Goal: Task Accomplishment & Management: Complete application form

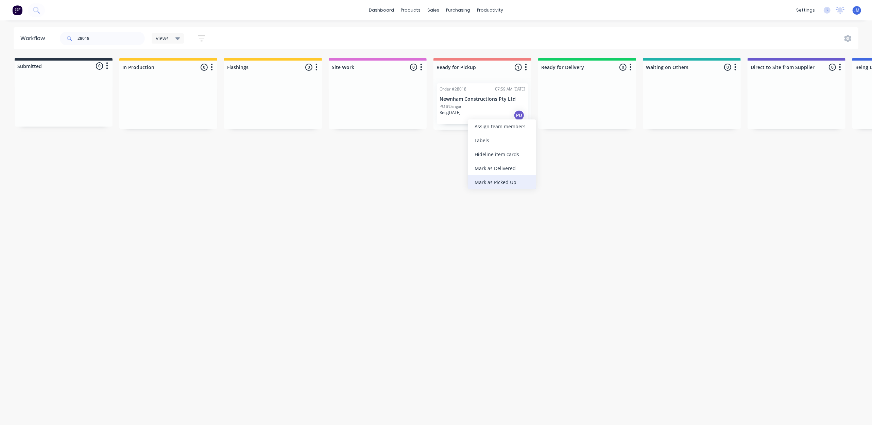
click at [510, 183] on div "Mark as Picked Up" at bounding box center [502, 182] width 68 height 14
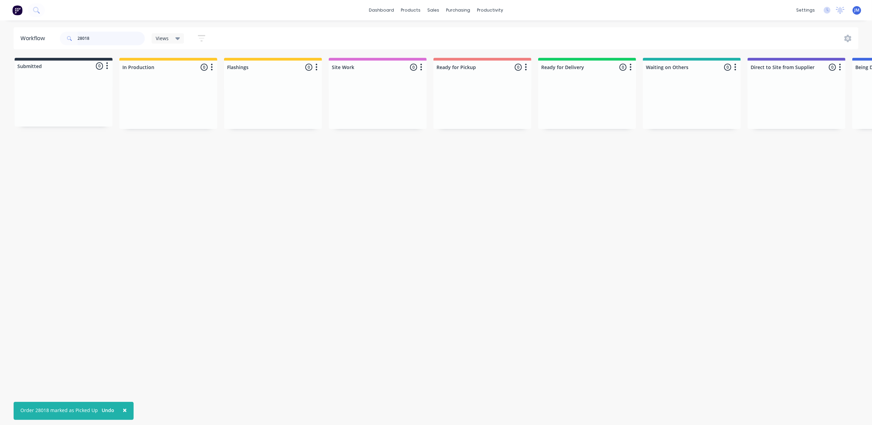
click at [120, 32] on input "28018" at bounding box center [110, 39] width 67 height 14
type input "2"
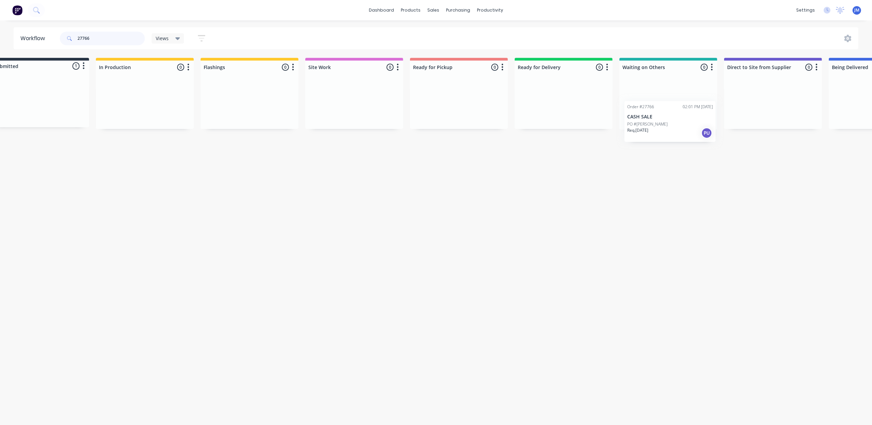
scroll to position [0, 28]
drag, startPoint x: 168, startPoint y: 128, endPoint x: 681, endPoint y: 118, distance: 513.3
click at [686, 124] on div "Submitted 1 Status colour #273444 hex #273444 Save Cancel Summaries Total order…" at bounding box center [584, 94] width 1232 height 72
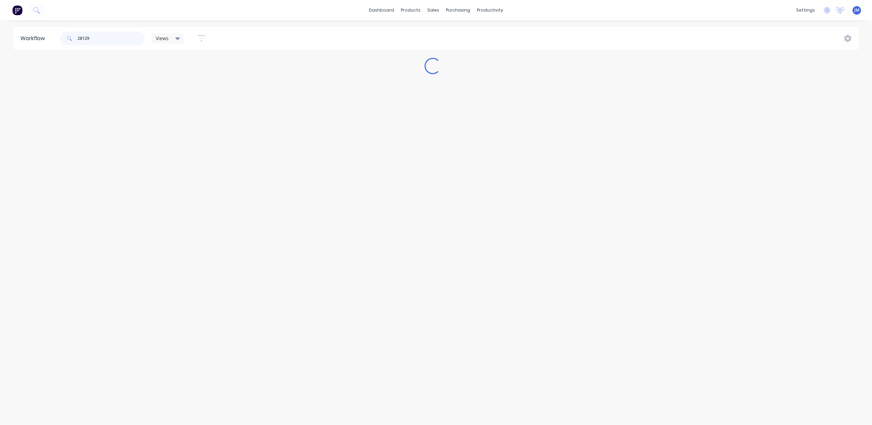
scroll to position [0, 0]
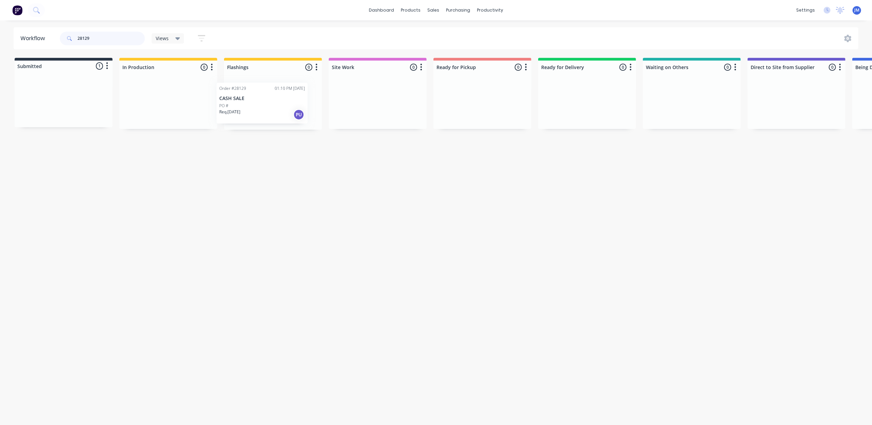
drag, startPoint x: 154, startPoint y: 106, endPoint x: 266, endPoint y: 102, distance: 111.9
click at [266, 102] on div "Submitted 1 Status colour #273444 hex #273444 Save Cancel Summaries Total order…" at bounding box center [611, 94] width 1232 height 72
drag, startPoint x: 81, startPoint y: 103, endPoint x: 304, endPoint y: 90, distance: 223.3
click at [308, 92] on div "Submitted 1 Status colour #273444 hex #273444 Save Cancel Summaries Total order…" at bounding box center [611, 94] width 1232 height 72
click at [95, 39] on input "28137" at bounding box center [110, 39] width 67 height 14
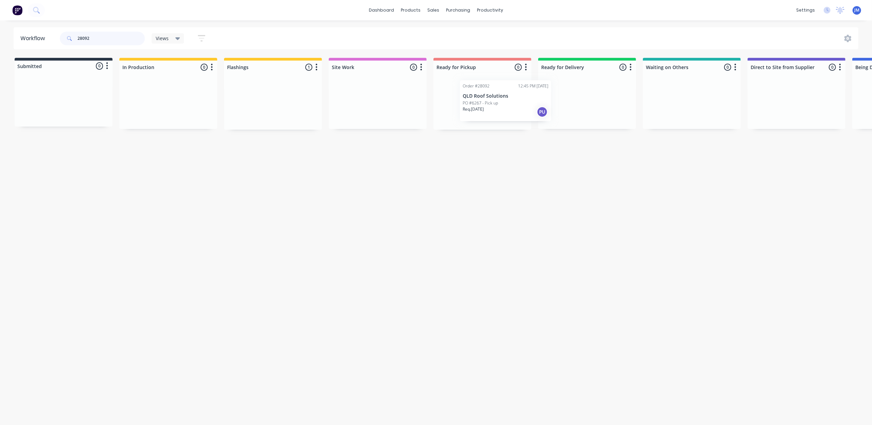
drag, startPoint x: 253, startPoint y: 105, endPoint x: 483, endPoint y: 101, distance: 229.8
click at [487, 101] on div "Submitted 0 Status colour #273444 hex #273444 Save Cancel Summaries Total order…" at bounding box center [611, 94] width 1232 height 72
drag, startPoint x: 320, startPoint y: 103, endPoint x: 480, endPoint y: 87, distance: 160.9
click at [478, 91] on div "Submitted 0 Status colour #273444 hex #273444 Save Cancel Summaries Total order…" at bounding box center [611, 94] width 1232 height 72
type input "27996"
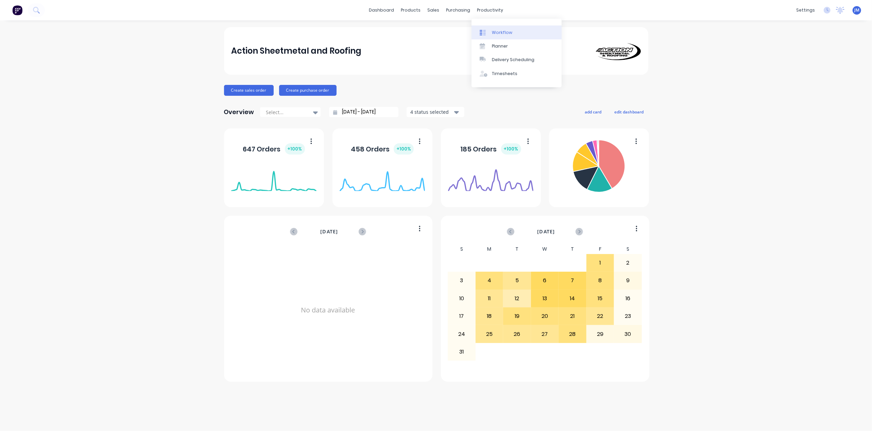
click at [498, 33] on div "Workflow" at bounding box center [502, 33] width 20 height 6
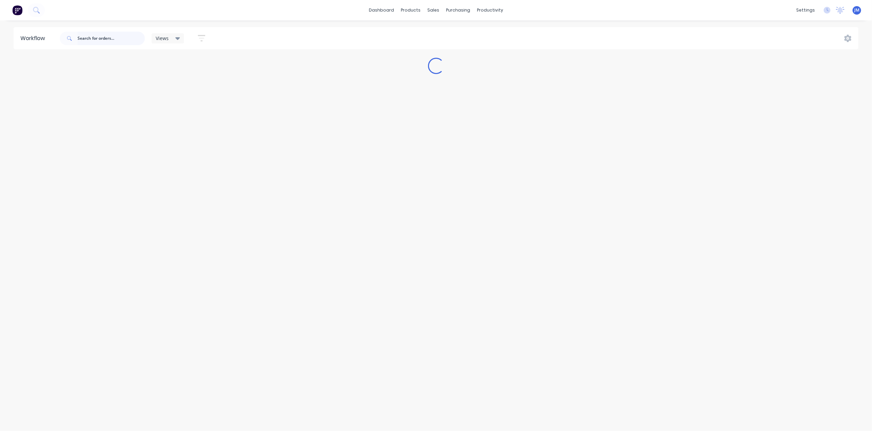
click at [97, 35] on input "text" at bounding box center [110, 39] width 67 height 14
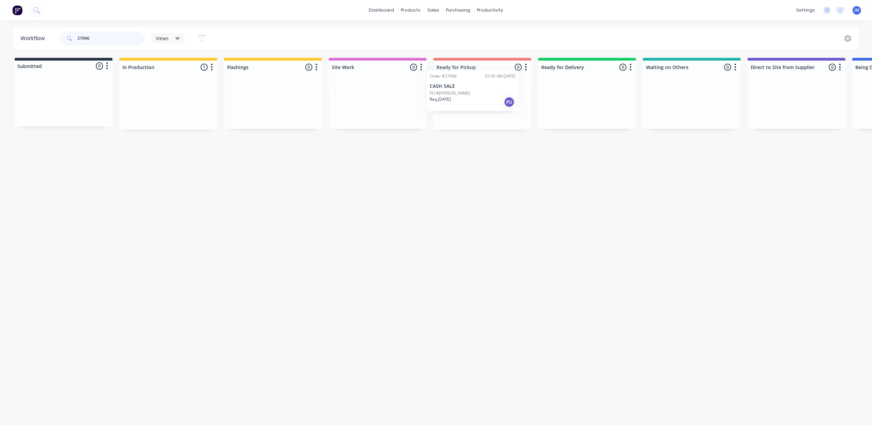
drag, startPoint x: 194, startPoint y: 116, endPoint x: 496, endPoint y: 102, distance: 301.4
click at [495, 102] on div "Submitted 0 Status colour #273444 hex #273444 Save Cancel Summaries Total order…" at bounding box center [611, 94] width 1232 height 72
type input "2"
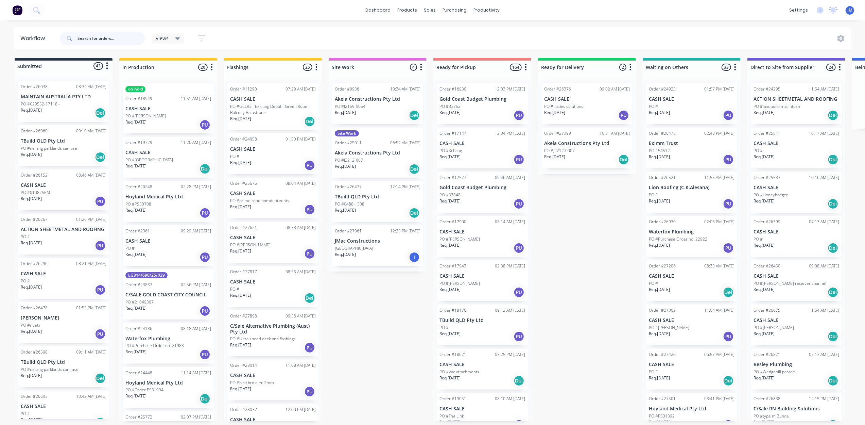
drag, startPoint x: 134, startPoint y: 41, endPoint x: 137, endPoint y: 41, distance: 3.7
click at [134, 41] on input "text" at bounding box center [110, 39] width 67 height 14
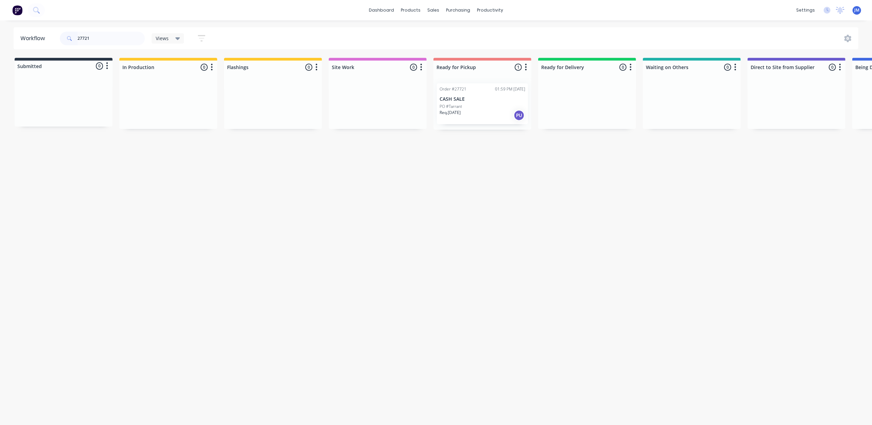
click at [487, 103] on div "Order #27721 01:59 PM [DATE] CASH SALE PO #Tarrant Req. [DATE] PU" at bounding box center [482, 103] width 91 height 41
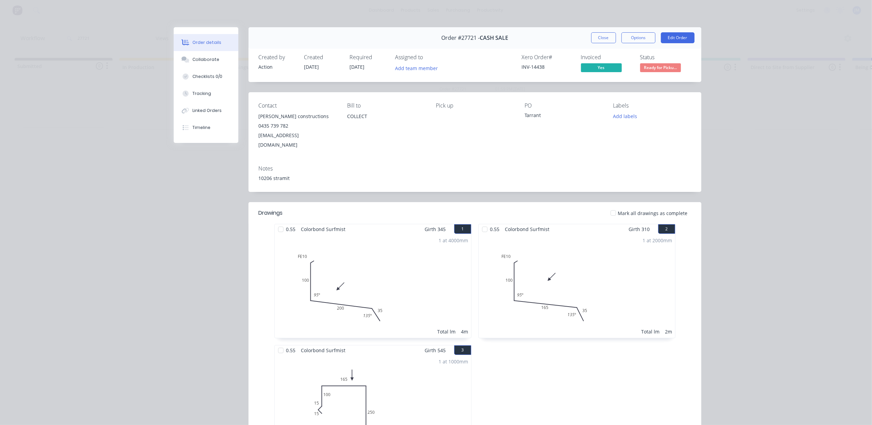
click at [598, 41] on button "Close" at bounding box center [603, 37] width 25 height 11
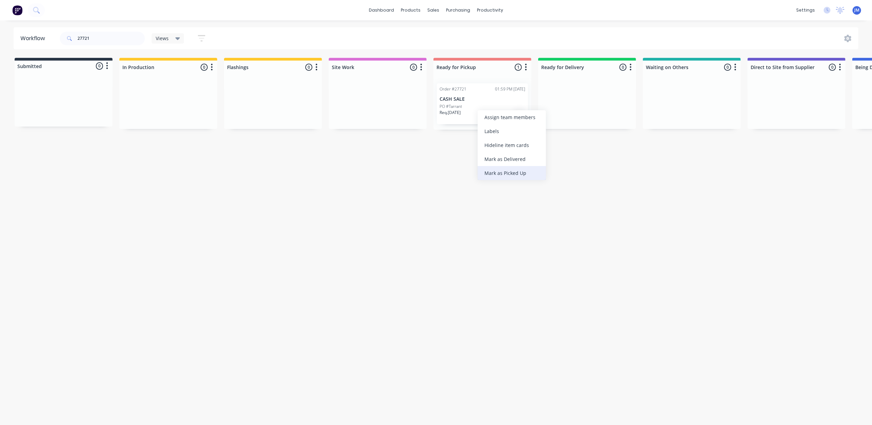
click at [507, 171] on div "Mark as Picked Up" at bounding box center [512, 173] width 68 height 14
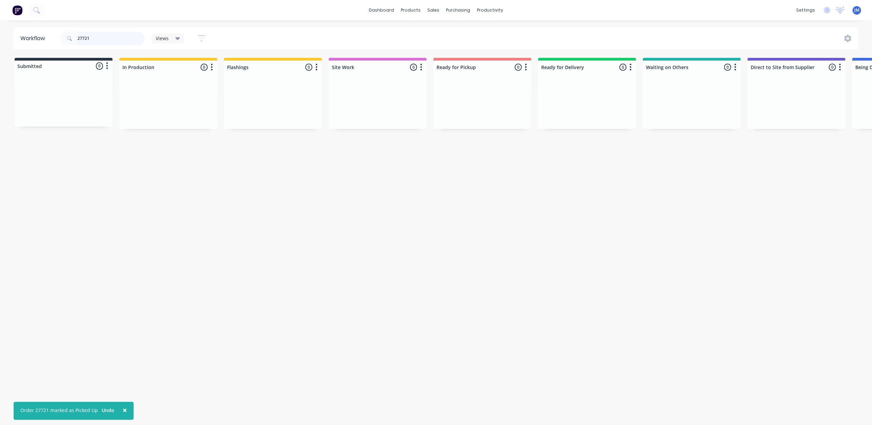
click at [116, 41] on input "27721" at bounding box center [110, 39] width 67 height 14
type input "2"
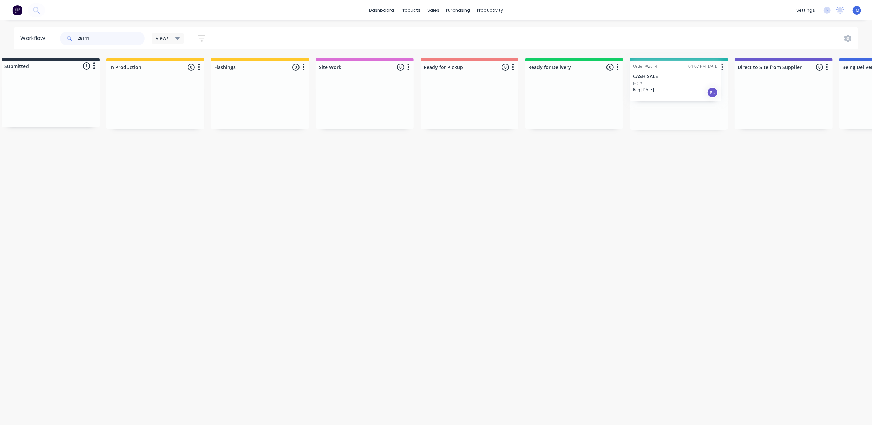
drag, startPoint x: 82, startPoint y: 105, endPoint x: 687, endPoint y: 88, distance: 605.6
click at [689, 87] on div "Submitted 1 Status colour #273444 hex #273444 Save Cancel Summaries Total order…" at bounding box center [598, 94] width 1232 height 72
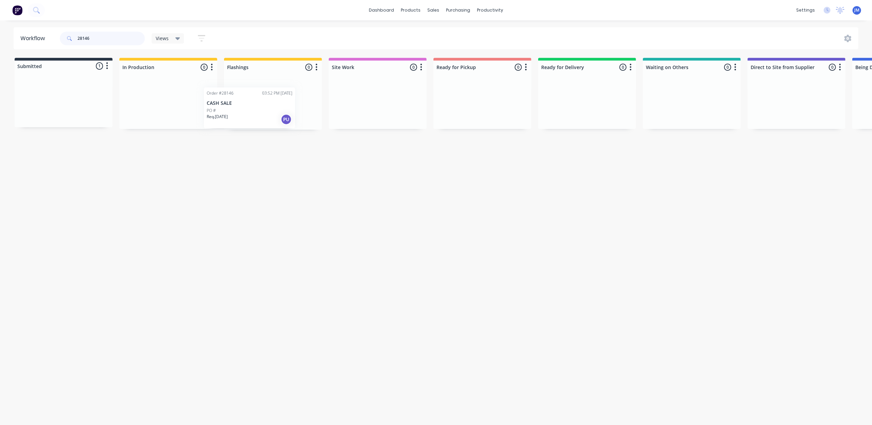
drag, startPoint x: 61, startPoint y: 111, endPoint x: 271, endPoint y: 93, distance: 210.1
click at [265, 103] on div "Submitted 1 Status colour #273444 hex #273444 Save Cancel Summaries Total order…" at bounding box center [611, 94] width 1232 height 72
drag, startPoint x: 68, startPoint y: 102, endPoint x: 269, endPoint y: 106, distance: 200.9
click at [267, 109] on div "Submitted 1 Status colour #273444 hex #273444 Save Cancel Summaries Total order…" at bounding box center [611, 94] width 1232 height 72
type input "2"
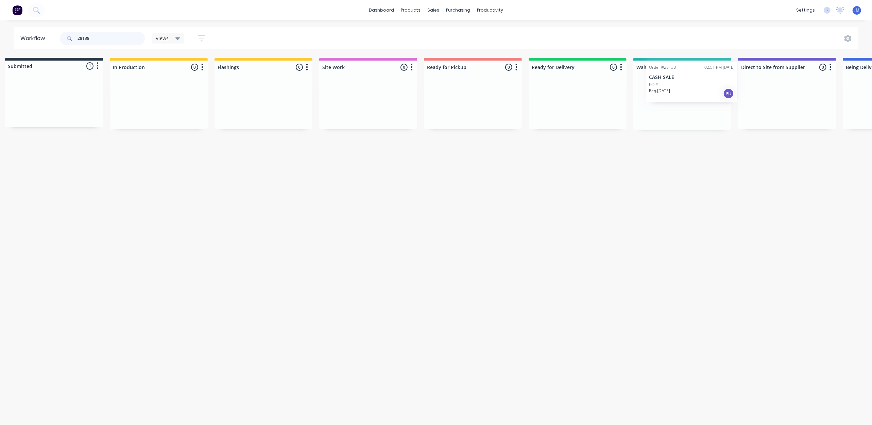
drag, startPoint x: 36, startPoint y: 101, endPoint x: 666, endPoint y: 82, distance: 630.4
click at [666, 82] on div "Submitted 1 Status colour #273444 hex #273444 Save Cancel Summaries Total order…" at bounding box center [601, 94] width 1232 height 72
type input "2"
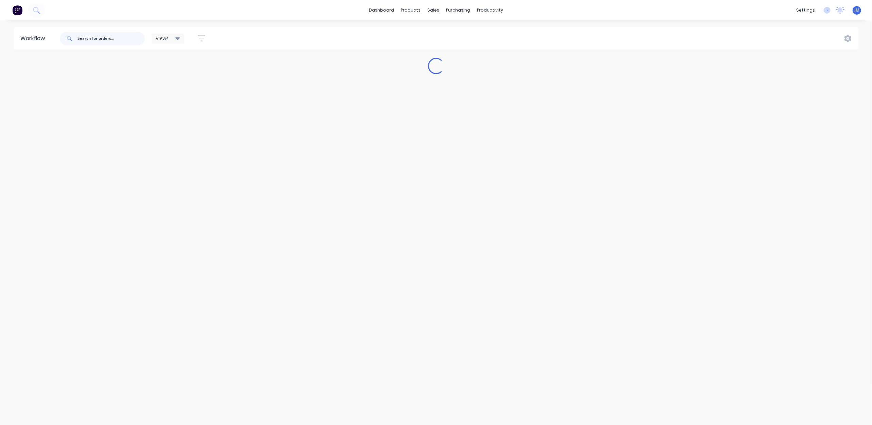
scroll to position [0, 0]
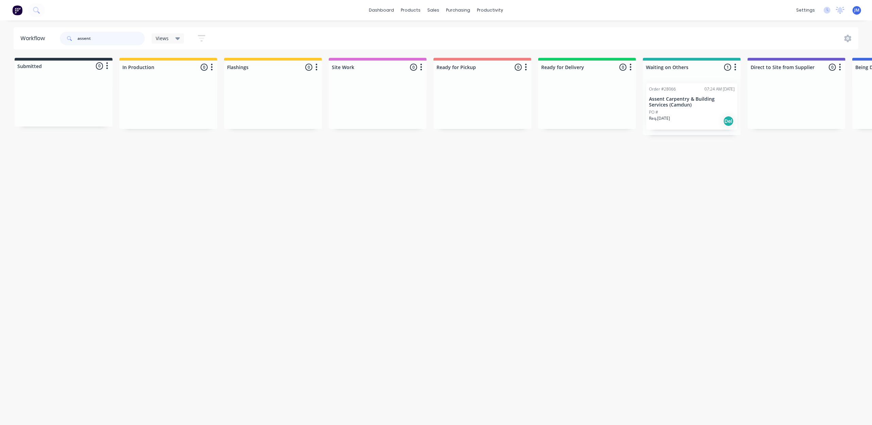
type input "assent"
click at [667, 105] on p "Assent Carpentry & Building Services (Camdun)" at bounding box center [692, 102] width 86 height 12
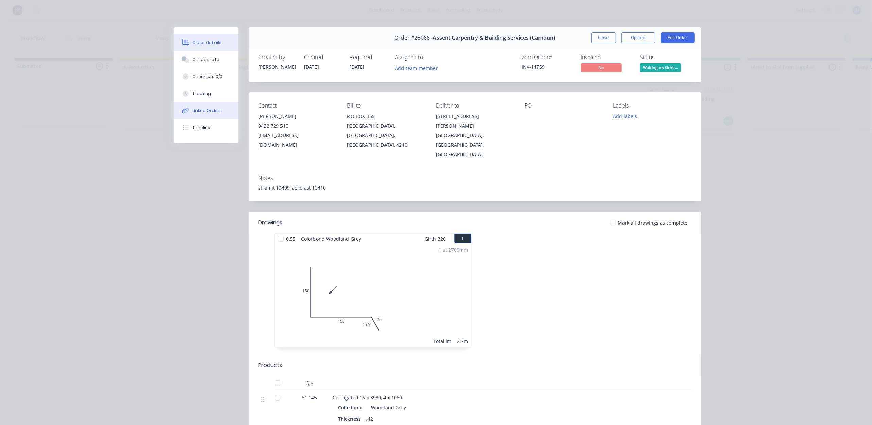
click at [223, 108] on button "Linked Orders" at bounding box center [206, 110] width 65 height 17
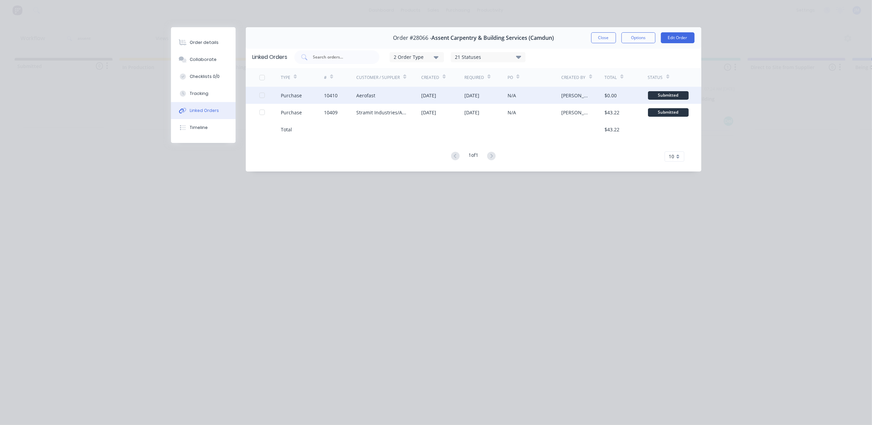
click at [381, 99] on div "Aerofast" at bounding box center [388, 95] width 65 height 17
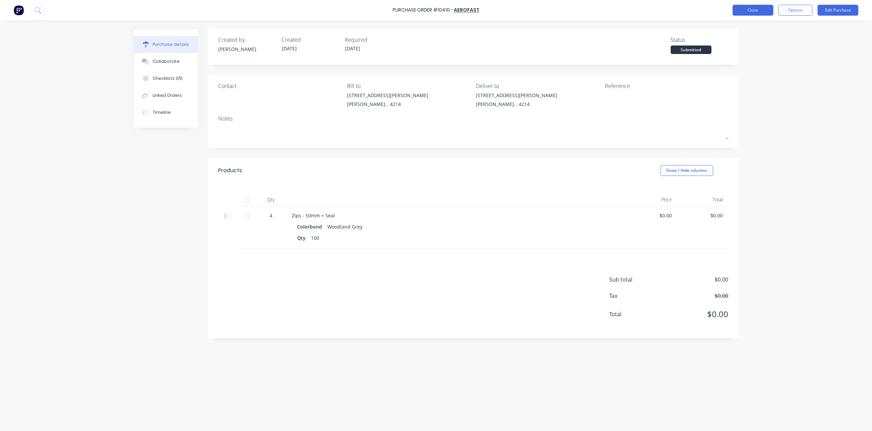
click at [745, 11] on button "Close" at bounding box center [752, 10] width 41 height 11
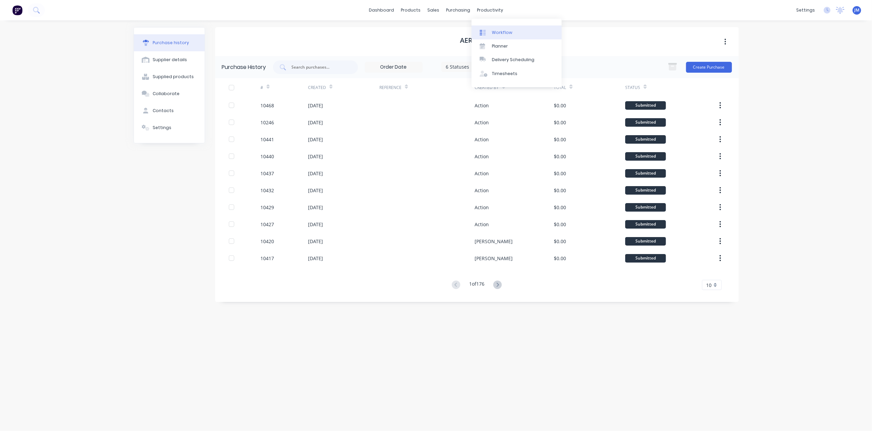
click at [494, 30] on div "Workflow" at bounding box center [502, 33] width 20 height 6
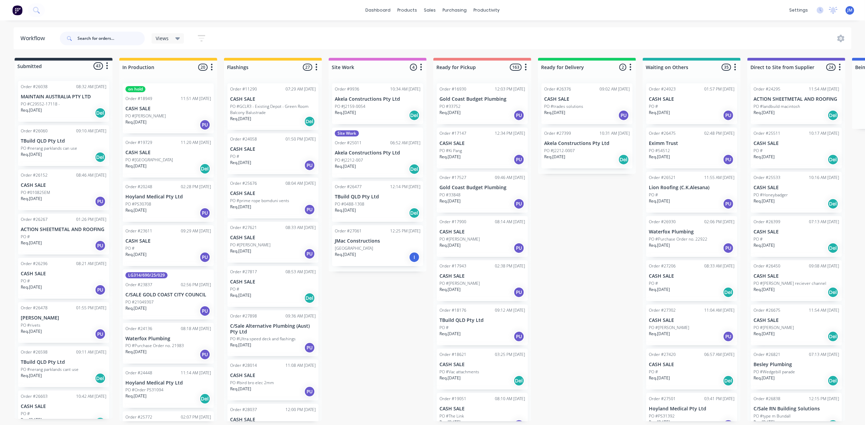
drag, startPoint x: 99, startPoint y: 42, endPoint x: 100, endPoint y: 39, distance: 3.7
click at [99, 41] on input "text" at bounding box center [110, 39] width 67 height 14
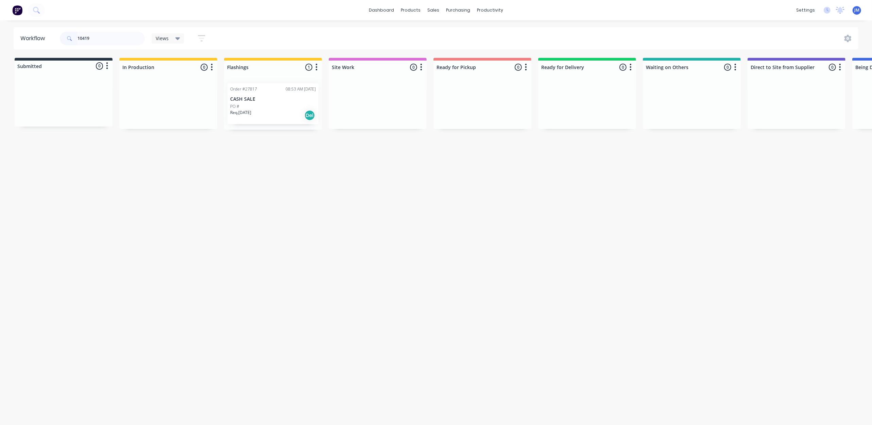
click at [245, 104] on div "PO #" at bounding box center [273, 106] width 86 height 6
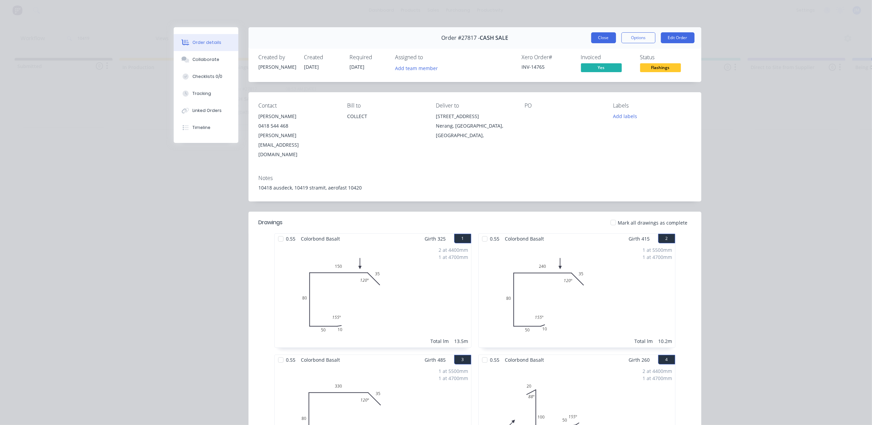
click at [600, 33] on button "Close" at bounding box center [603, 37] width 25 height 11
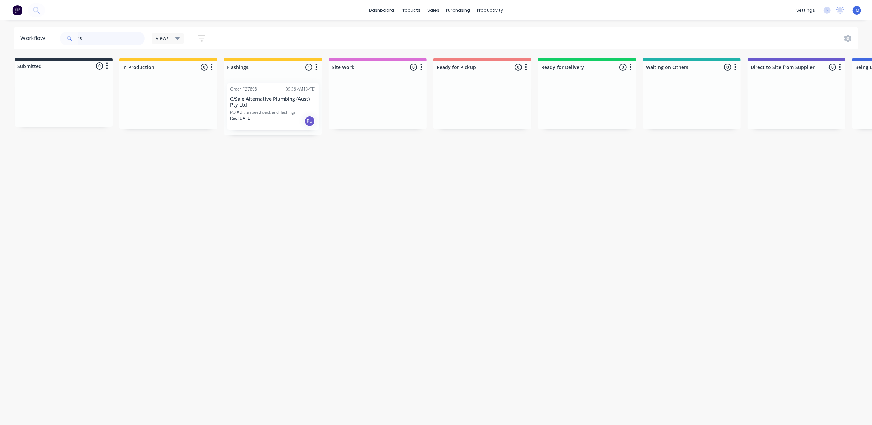
type input "1"
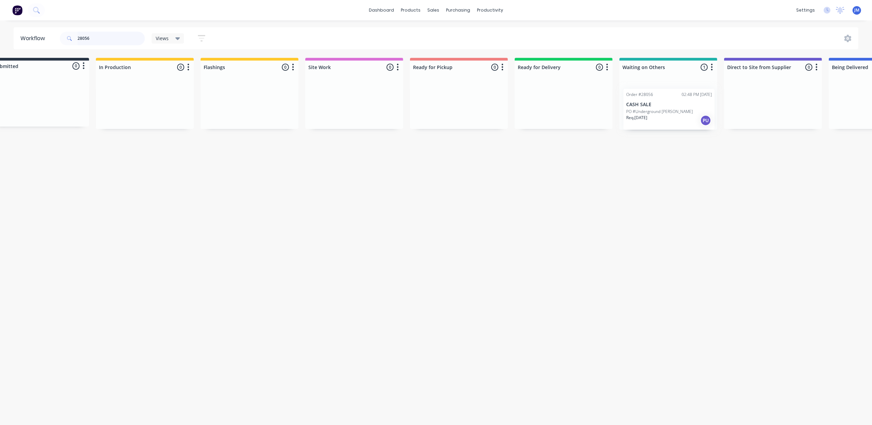
drag, startPoint x: 713, startPoint y: 109, endPoint x: 688, endPoint y: 114, distance: 25.0
click at [688, 114] on div "Order #28056 02:48 PM [DATE] CASH SALE PO #Underground [PERSON_NAME]. [DATE] PU" at bounding box center [668, 104] width 98 height 52
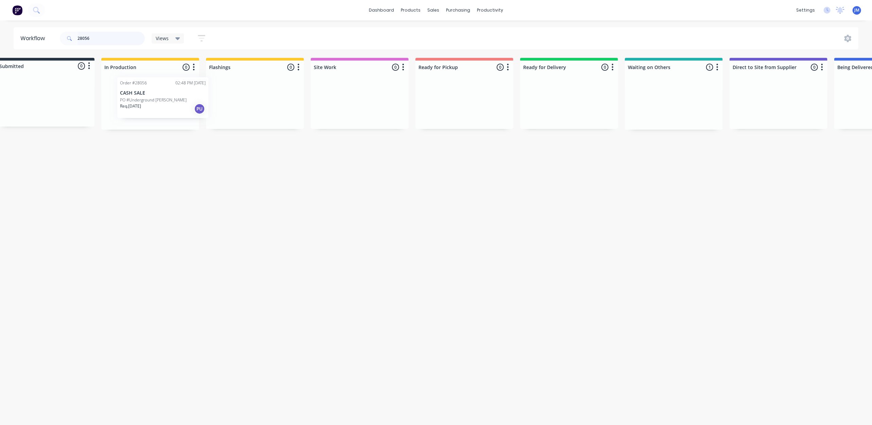
scroll to position [0, 11]
drag, startPoint x: 682, startPoint y: 115, endPoint x: 177, endPoint y: 109, distance: 505.8
click at [177, 109] on div "Submitted 0 Status colour #273444 hex #273444 Save Cancel Summaries Total order…" at bounding box center [599, 94] width 1232 height 72
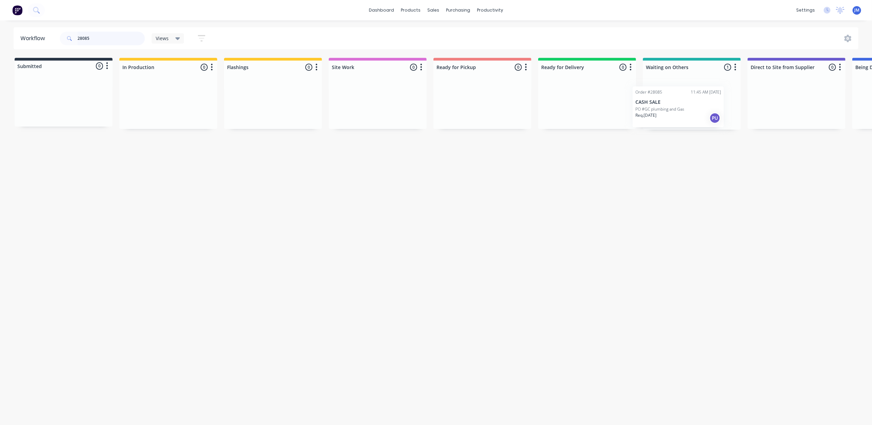
scroll to position [0, 2]
drag, startPoint x: 682, startPoint y: 109, endPoint x: 499, endPoint y: 122, distance: 182.9
click at [499, 122] on div "Submitted 0 Status colour #273444 hex #273444 Save Cancel Summaries Total order…" at bounding box center [609, 94] width 1232 height 72
drag, startPoint x: 669, startPoint y: 110, endPoint x: 457, endPoint y: 97, distance: 212.5
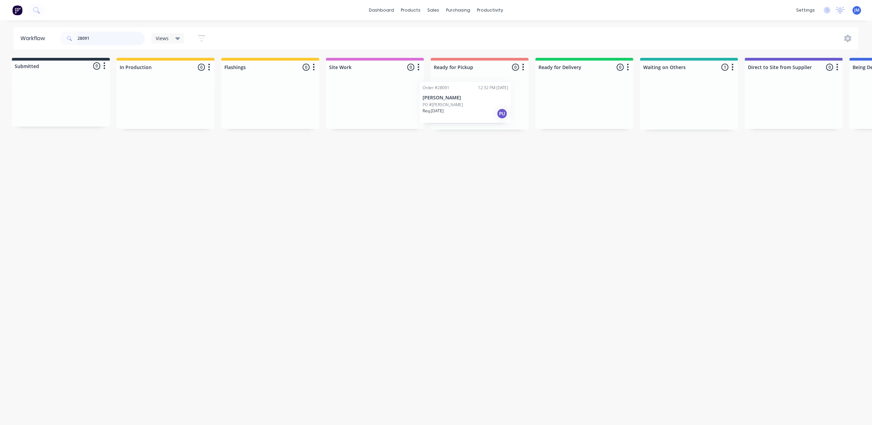
click at [457, 98] on div "Submitted 0 Status colour #273444 hex #273444 Save Cancel Summaries Total order…" at bounding box center [608, 94] width 1232 height 72
drag, startPoint x: 663, startPoint y: 105, endPoint x: 548, endPoint y: 97, distance: 114.8
click at [548, 97] on div "Submitted 0 Status colour #273444 hex #273444 Save Cancel Summaries Total order…" at bounding box center [608, 94] width 1232 height 72
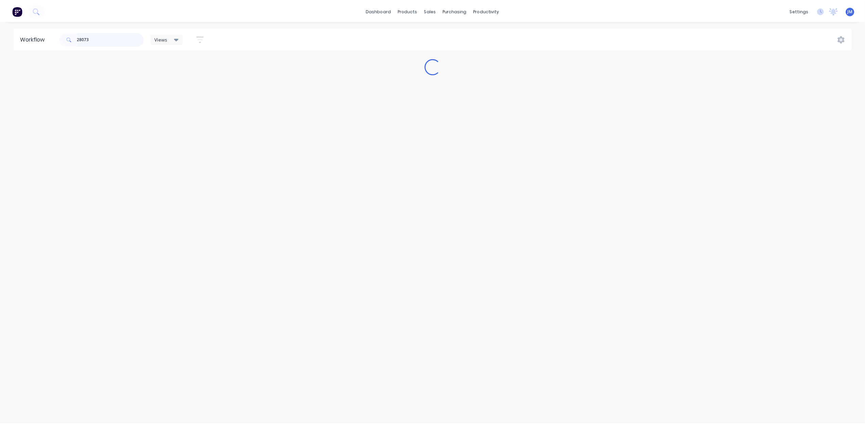
scroll to position [0, 0]
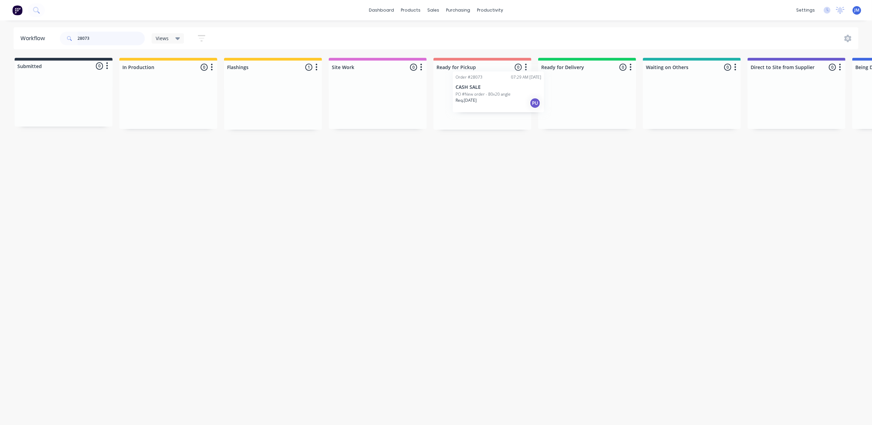
drag, startPoint x: 292, startPoint y: 105, endPoint x: 505, endPoint y: 102, distance: 212.8
click at [505, 102] on div "Submitted 0 Status colour #273444 hex #273444 Save Cancel Summaries Total order…" at bounding box center [611, 94] width 1232 height 72
drag, startPoint x: 245, startPoint y: 108, endPoint x: 449, endPoint y: 122, distance: 204.5
click at [449, 122] on div "Submitted 0 Status colour #273444 hex #273444 Save Cancel Summaries Total order…" at bounding box center [611, 94] width 1232 height 72
drag, startPoint x: 378, startPoint y: 109, endPoint x: 488, endPoint y: 102, distance: 110.4
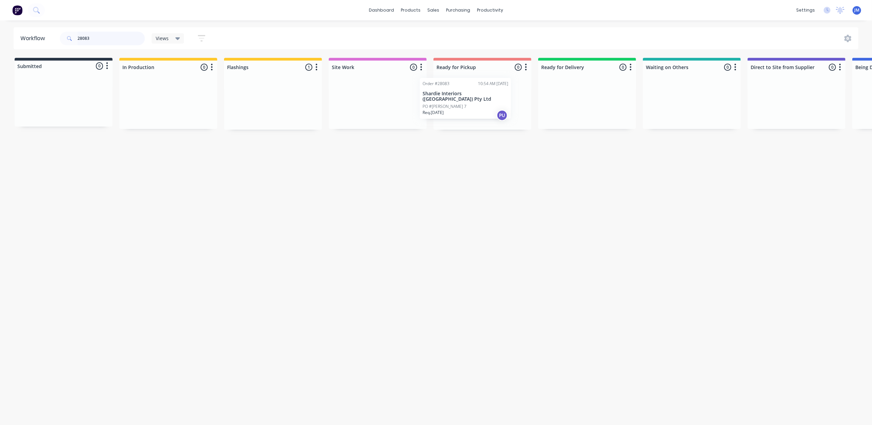
click at [488, 102] on div "Submitted 0 Status colour #273444 hex #273444 Save Cancel Summaries Total order…" at bounding box center [611, 94] width 1232 height 72
type input "2"
click at [269, 110] on div "Req. [DATE] PU" at bounding box center [273, 115] width 86 height 12
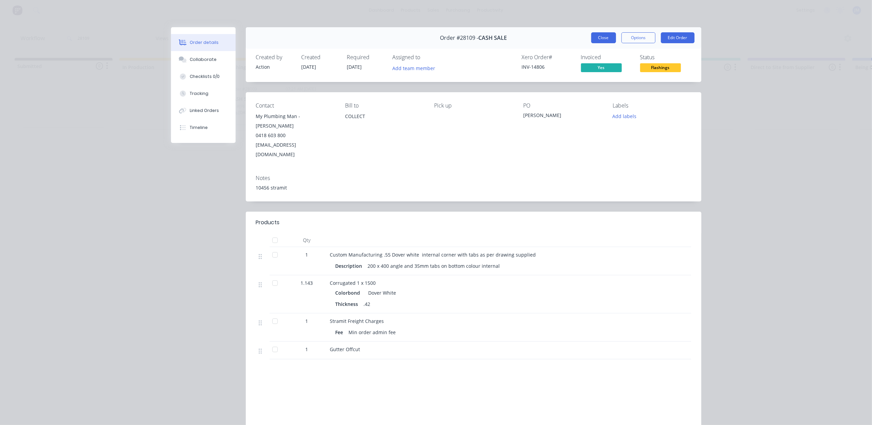
click at [595, 34] on button "Close" at bounding box center [603, 37] width 25 height 11
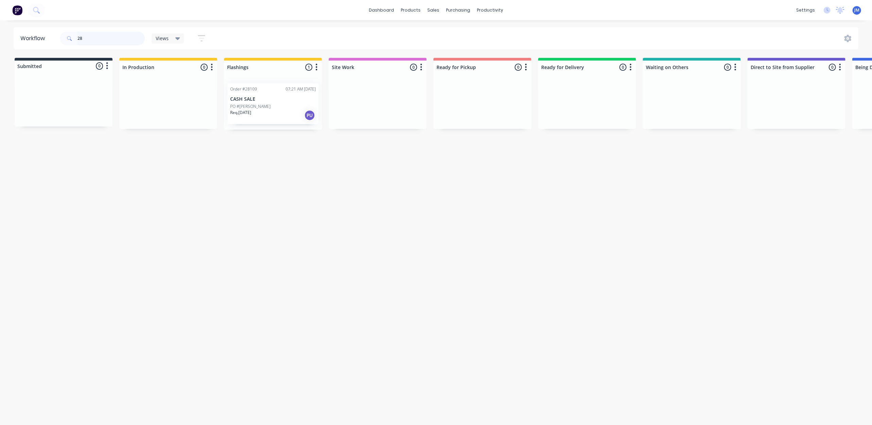
type input "2"
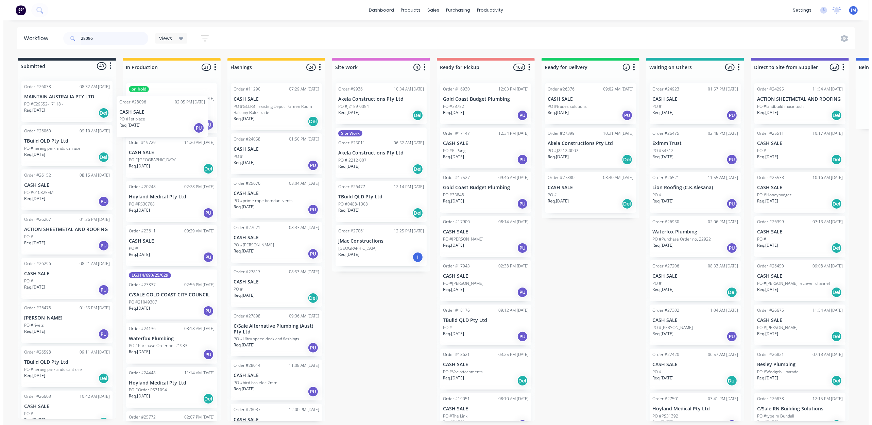
scroll to position [1, 0]
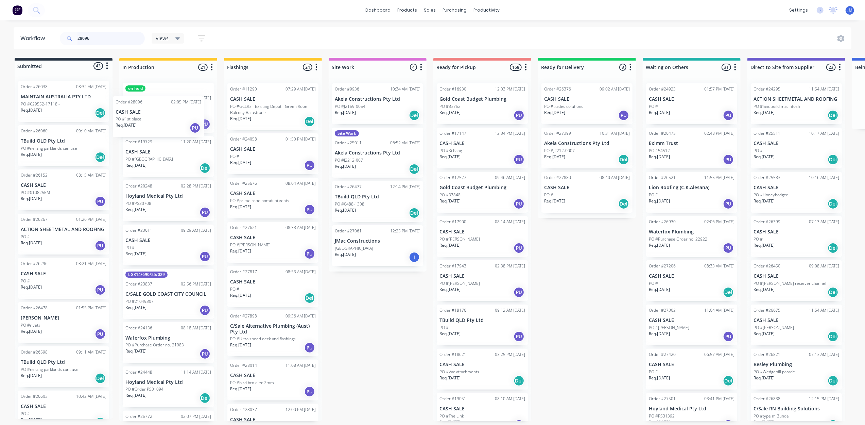
drag, startPoint x: 445, startPoint y: 113, endPoint x: 198, endPoint y: 109, distance: 246.8
click at [199, 115] on div "Submitted 43 Status colour #273444 hex #273444 Save Cancel Summaries Total orde…" at bounding box center [611, 239] width 1232 height 363
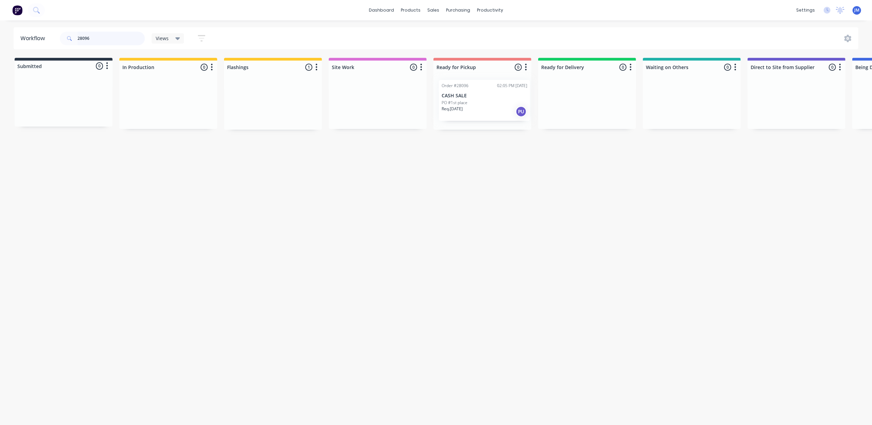
drag, startPoint x: 558, startPoint y: 90, endPoint x: 468, endPoint y: 109, distance: 91.3
click at [468, 108] on div "Submitted 0 Status colour #273444 hex #273444 Save Cancel Summaries Total order…" at bounding box center [611, 94] width 1232 height 72
type input "2"
drag, startPoint x: 680, startPoint y: 116, endPoint x: 434, endPoint y: 103, distance: 245.7
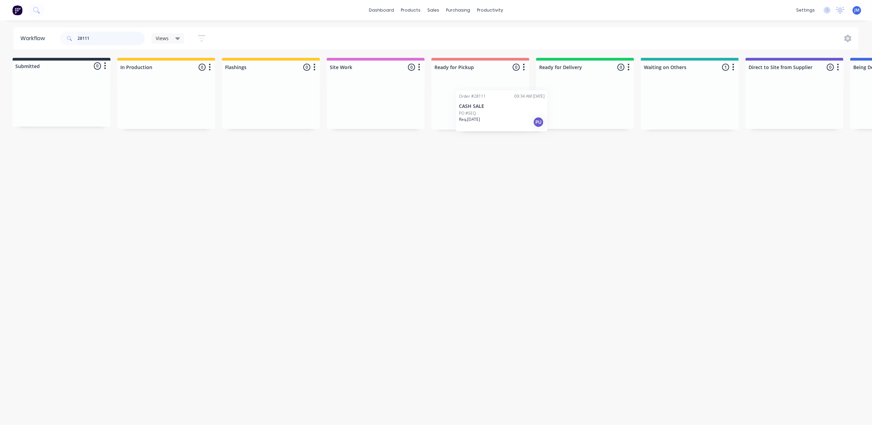
click at [480, 119] on div "Submitted 0 Status colour #273444 hex #273444 Save Cancel Summaries Total order…" at bounding box center [609, 94] width 1232 height 72
type input "2"
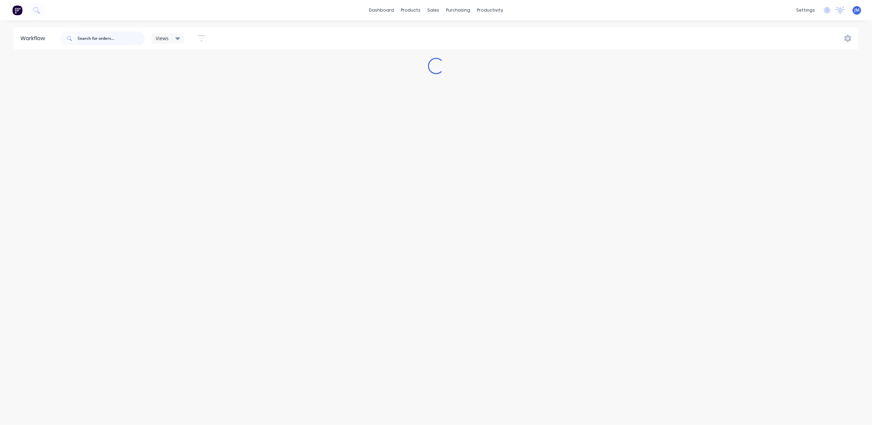
scroll to position [0, 0]
click at [497, 31] on div "Workflow" at bounding box center [502, 33] width 20 height 6
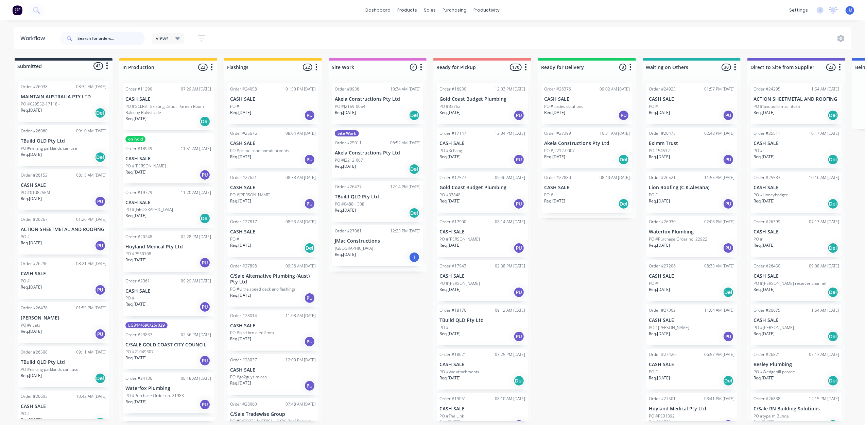
click at [93, 34] on input "text" at bounding box center [110, 39] width 67 height 14
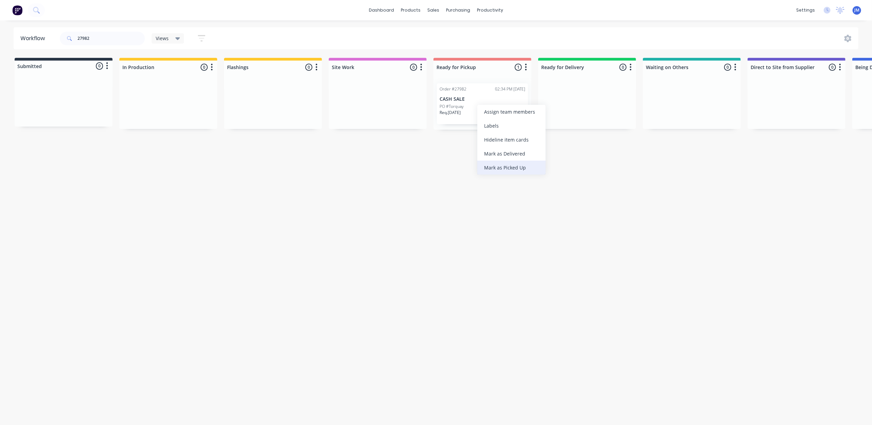
click at [513, 168] on div "Mark as Picked Up" at bounding box center [511, 167] width 68 height 14
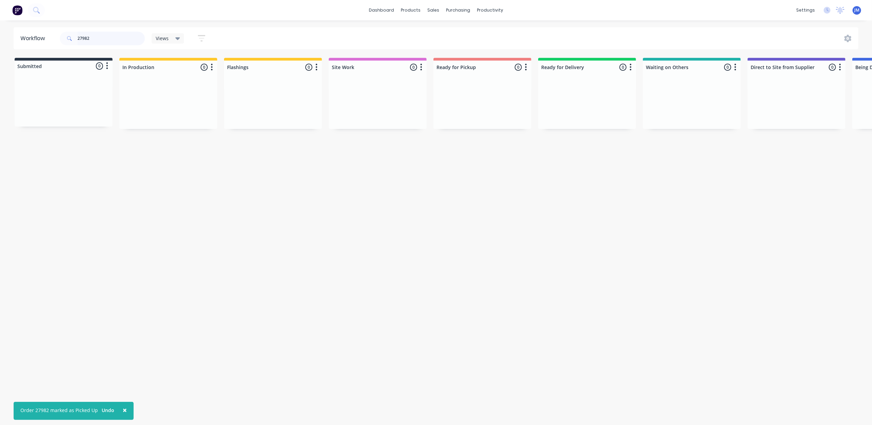
click at [105, 44] on input "27982" at bounding box center [110, 39] width 67 height 14
drag, startPoint x: 259, startPoint y: 114, endPoint x: 483, endPoint y: 89, distance: 226.1
click at [488, 100] on div "Submitted 0 Status colour #273444 hex #273444 Save Cancel Summaries Total order…" at bounding box center [611, 94] width 1232 height 72
drag, startPoint x: 294, startPoint y: 101, endPoint x: 430, endPoint y: 86, distance: 137.2
click at [430, 86] on div "Submitted 0 Status colour #273444 hex #273444 Save Cancel Summaries Total order…" at bounding box center [611, 94] width 1232 height 72
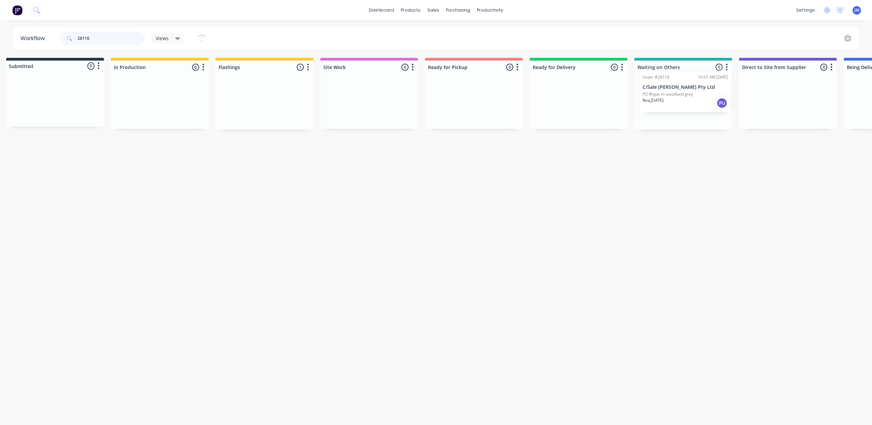
scroll to position [0, 12]
drag, startPoint x: 275, startPoint y: 108, endPoint x: 691, endPoint y: 96, distance: 416.5
click at [691, 96] on div "Submitted 0 Status colour #273444 hex #273444 Save Cancel Summaries Total order…" at bounding box center [599, 94] width 1232 height 72
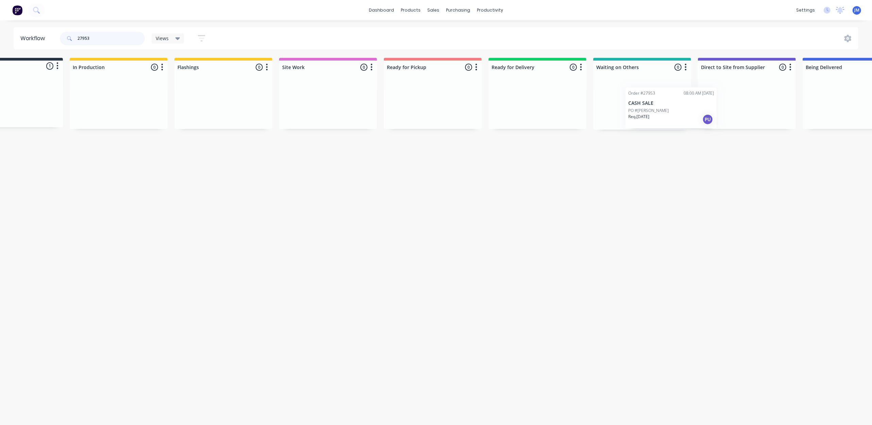
scroll to position [0, 50]
drag, startPoint x: 99, startPoint y: 116, endPoint x: 270, endPoint y: 104, distance: 171.1
click at [266, 109] on div "Submitted 1 Status colour #273444 hex #273444 Save Cancel Summaries Total order…" at bounding box center [561, 94] width 1232 height 72
type input "2"
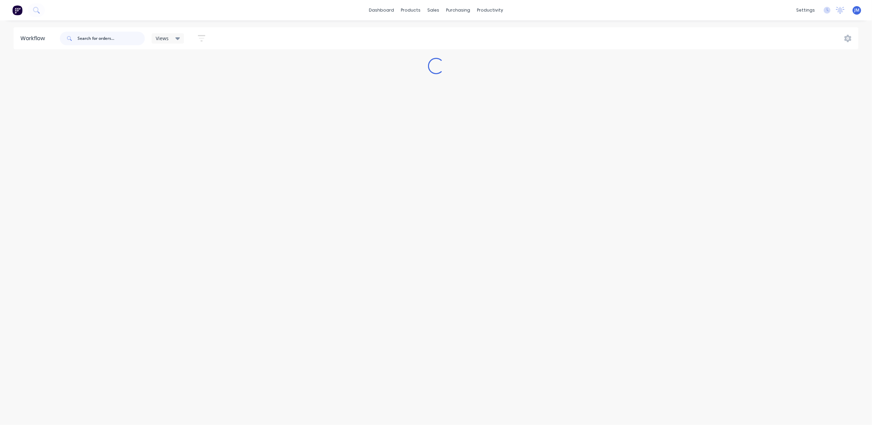
scroll to position [0, 0]
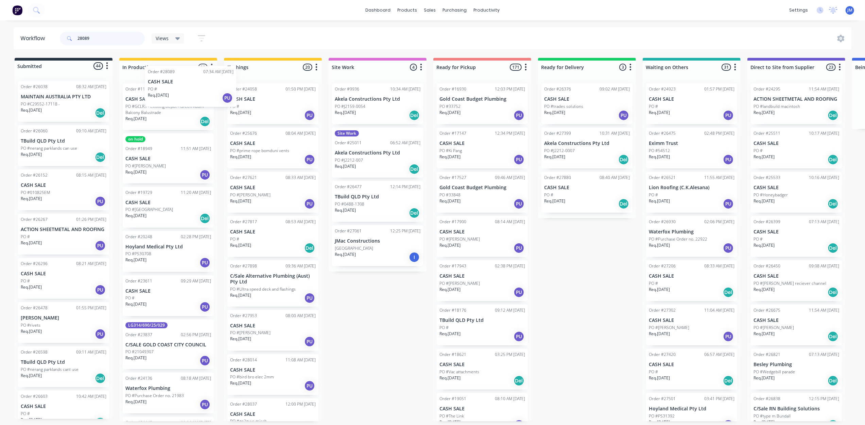
drag, startPoint x: 57, startPoint y: 106, endPoint x: 186, endPoint y: 90, distance: 129.8
click at [186, 90] on div "Submitted 44 Status colour #273444 hex #273444 Save Cancel Summaries Total orde…" at bounding box center [611, 239] width 1232 height 363
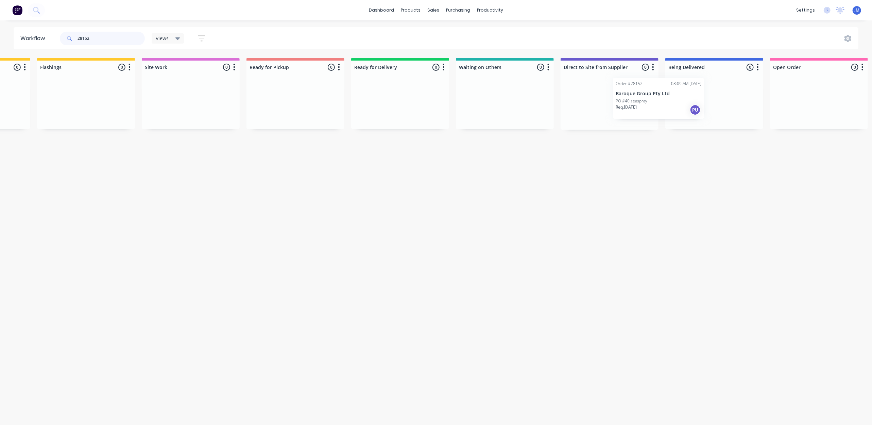
scroll to position [0, 188]
drag, startPoint x: 68, startPoint y: 113, endPoint x: 521, endPoint y: 108, distance: 452.4
click at [521, 108] on div "Submitted 1 Status colour #273444 hex #273444 Save Cancel Summaries Total order…" at bounding box center [423, 94] width 1232 height 72
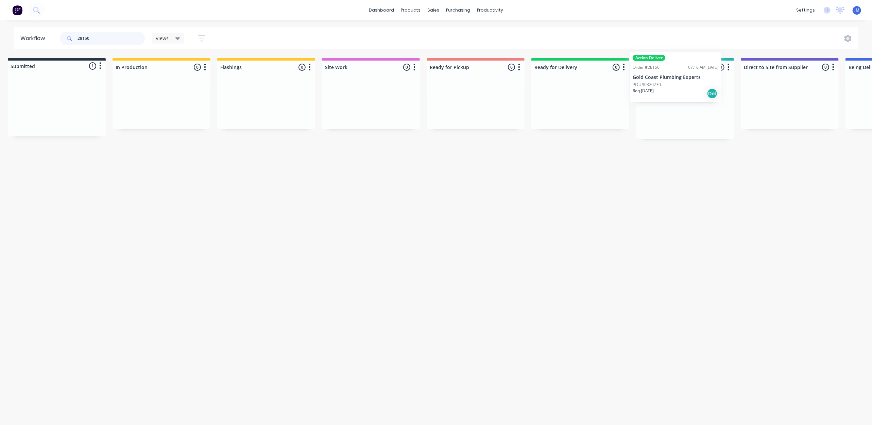
drag, startPoint x: 88, startPoint y: 99, endPoint x: 712, endPoint y: 75, distance: 624.5
click at [712, 75] on div "Submitted 1 Status colour #273444 hex #273444 Save Cancel Summaries Total order…" at bounding box center [604, 98] width 1232 height 81
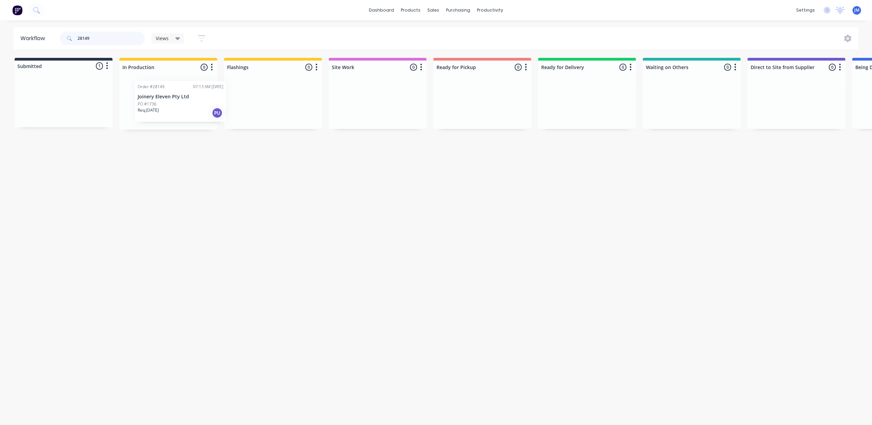
drag, startPoint x: 33, startPoint y: 94, endPoint x: 153, endPoint y: 95, distance: 120.3
click at [153, 95] on div "Submitted 1 Status colour #273444 hex #273444 Save Cancel Summaries Total order…" at bounding box center [611, 94] width 1232 height 72
type input "28149"
click at [445, 44] on div "Customers" at bounding box center [457, 46] width 24 height 6
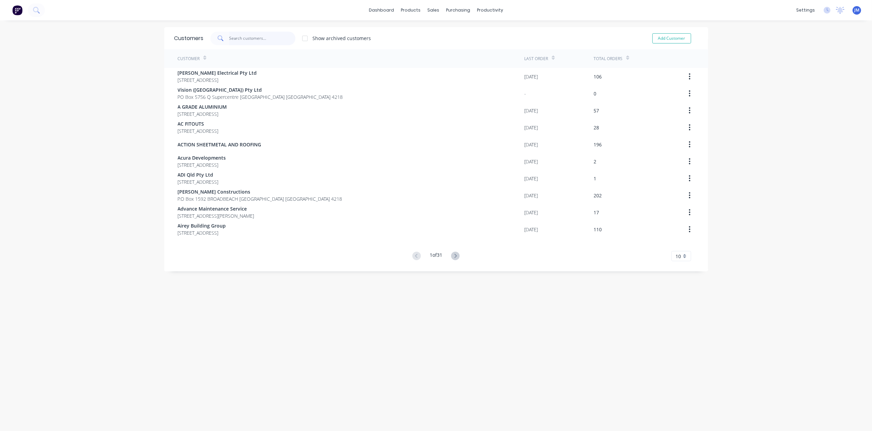
click at [248, 41] on input "text" at bounding box center [262, 39] width 66 height 14
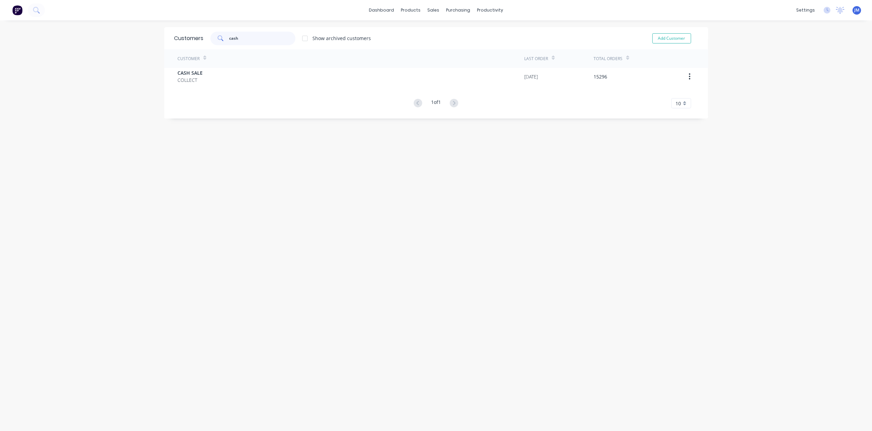
type input "cash"
click at [213, 66] on div "Customer" at bounding box center [351, 58] width 347 height 19
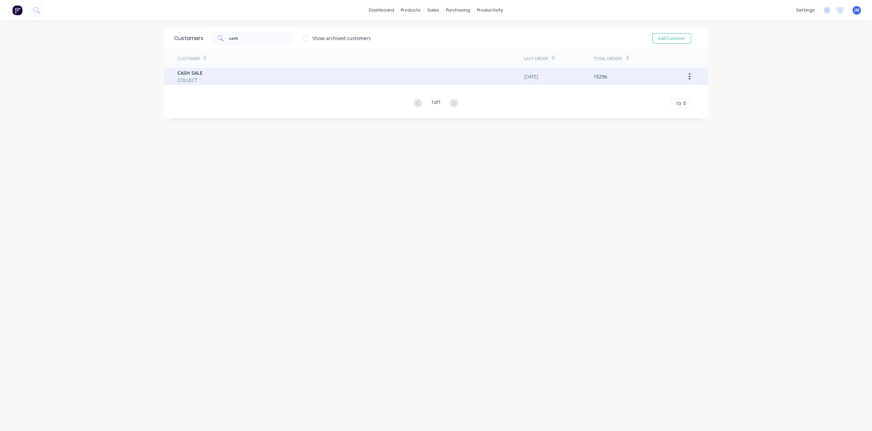
click at [217, 71] on div "CASH SALE COLLECT" at bounding box center [351, 76] width 347 height 17
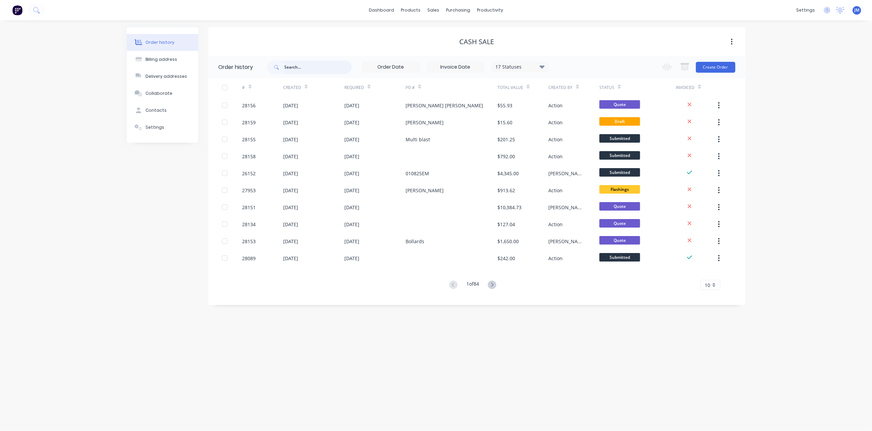
click at [314, 68] on input "text" at bounding box center [317, 67] width 67 height 14
type input "midwa"
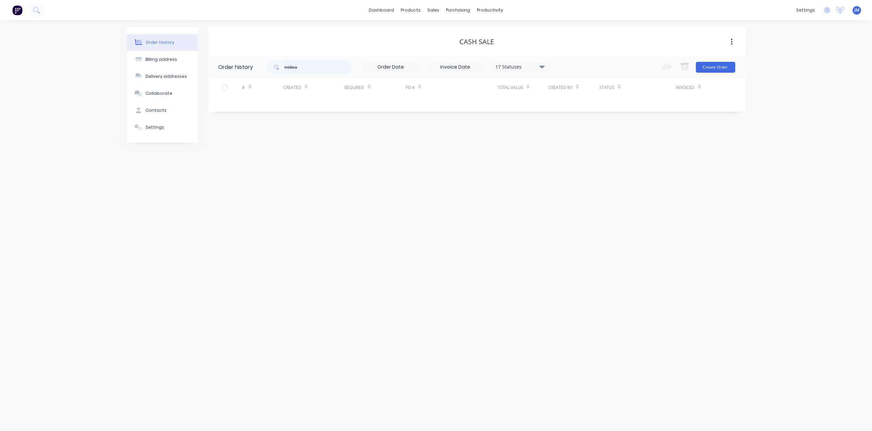
click at [309, 66] on input "midwa" at bounding box center [317, 67] width 67 height 14
type input "m"
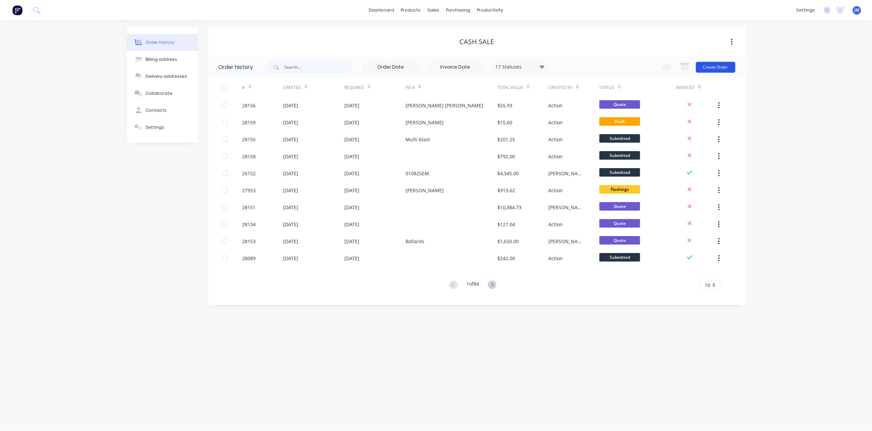
click at [710, 68] on button "Create Order" at bounding box center [715, 67] width 39 height 11
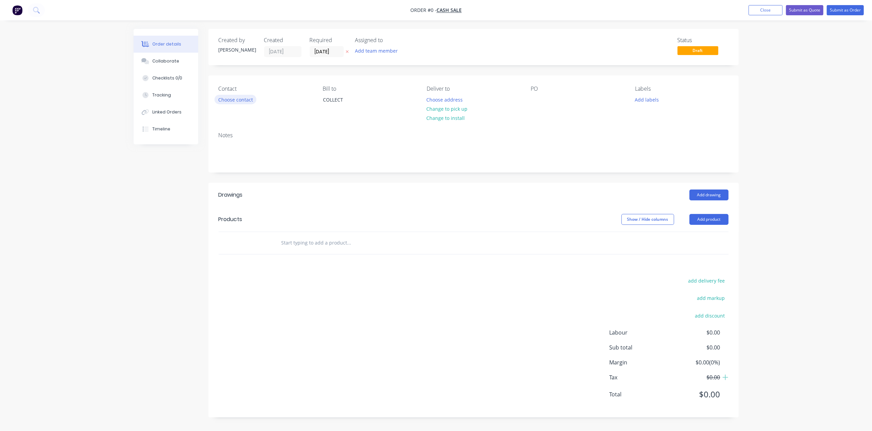
click at [253, 98] on button "Choose contact" at bounding box center [235, 99] width 42 height 9
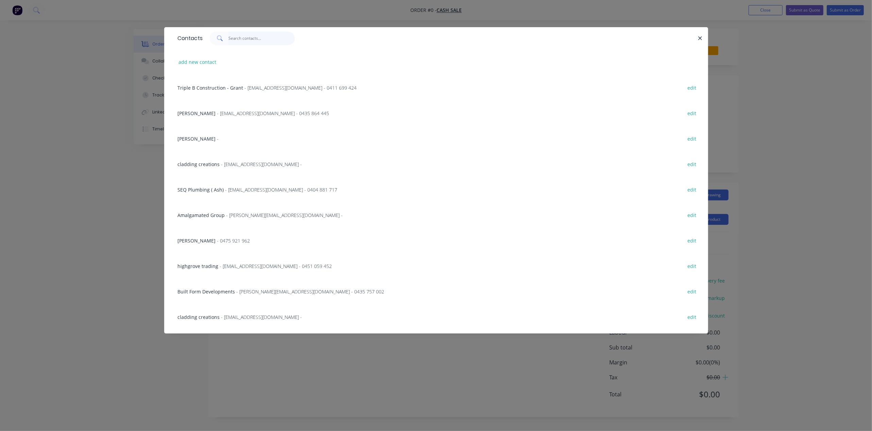
click at [250, 39] on input "text" at bounding box center [261, 39] width 66 height 14
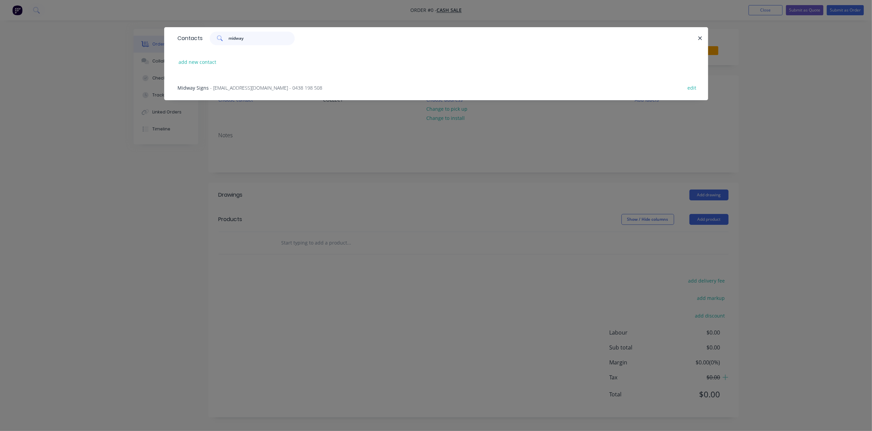
type input "midway"
click at [250, 90] on span "- [EMAIL_ADDRESS][DOMAIN_NAME] - 0438 198 508" at bounding box center [266, 88] width 112 height 6
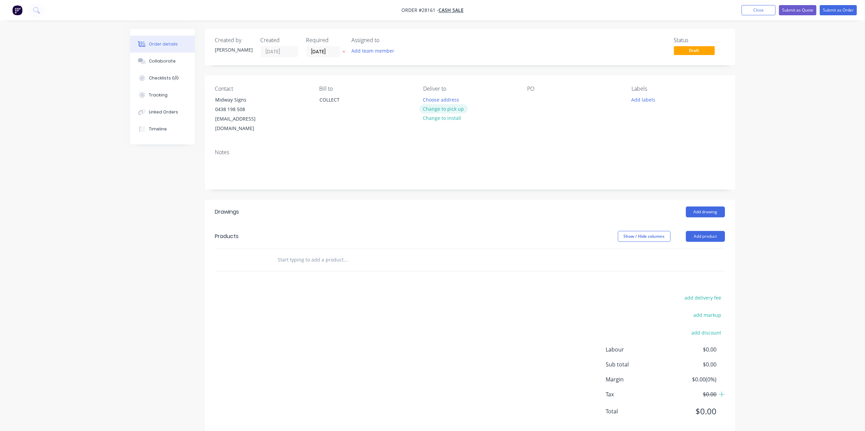
click at [451, 110] on button "Change to pick up" at bounding box center [443, 108] width 48 height 9
click at [707, 207] on button "Add drawing" at bounding box center [705, 212] width 39 height 11
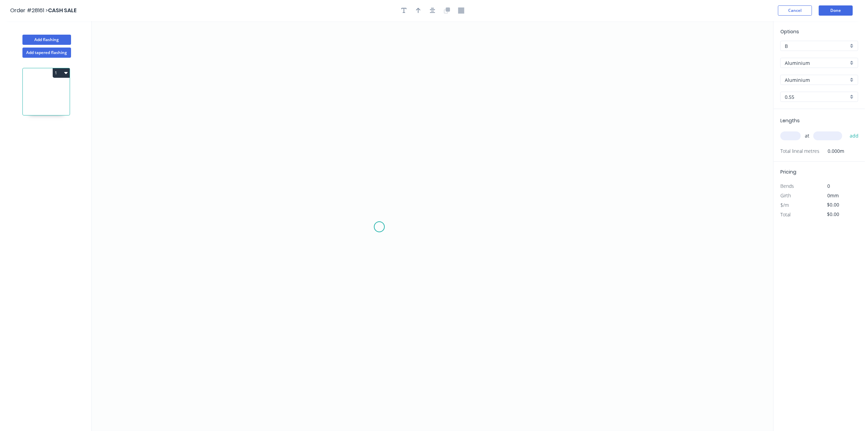
click at [381, 231] on icon "0" at bounding box center [432, 226] width 681 height 410
click at [383, 88] on icon "0" at bounding box center [432, 226] width 681 height 410
click at [414, 89] on icon "0 ?" at bounding box center [432, 226] width 681 height 410
click at [414, 104] on icon "0 ? ?" at bounding box center [432, 226] width 681 height 410
click at [424, 90] on tspan "?" at bounding box center [423, 92] width 3 height 11
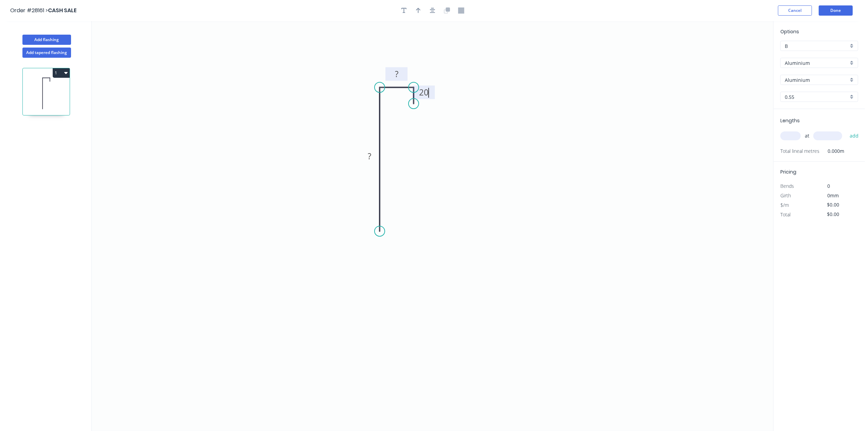
click at [400, 68] on rect at bounding box center [396, 74] width 22 height 14
click at [398, 76] on tspan "?" at bounding box center [396, 73] width 3 height 11
click at [370, 161] on tspan "?" at bounding box center [369, 156] width 3 height 11
click at [851, 62] on div "Aluminium" at bounding box center [819, 63] width 78 height 10
type input "$1.00"
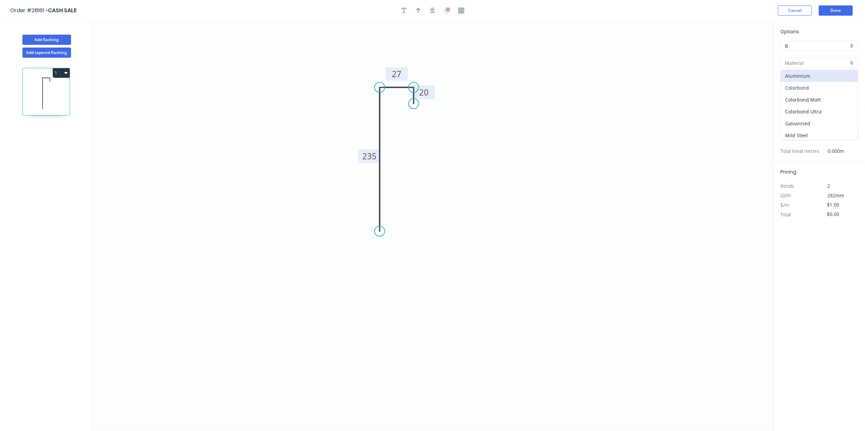
click at [824, 86] on div "Colorbond" at bounding box center [819, 88] width 77 height 12
type input "Colorbond"
type input "Basalt"
type input "$12.91"
click at [847, 81] on input "Basalt" at bounding box center [817, 79] width 64 height 7
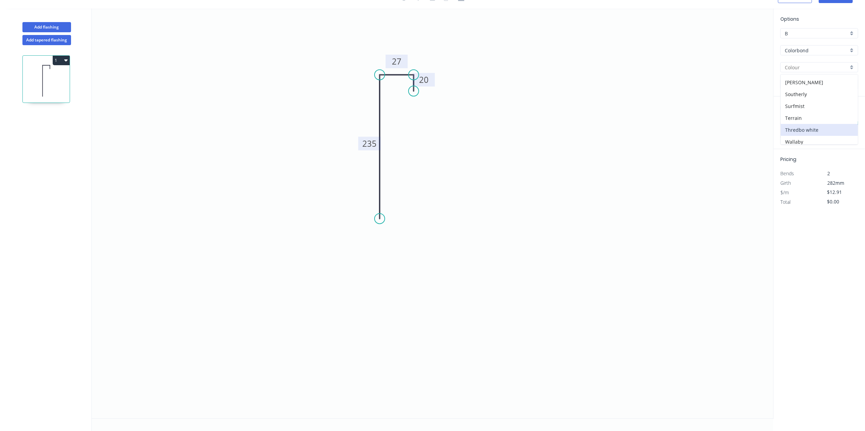
scroll to position [257, 0]
click at [829, 50] on input "Colorbond" at bounding box center [817, 50] width 64 height 7
drag, startPoint x: 813, startPoint y: 75, endPoint x: 820, endPoint y: 71, distance: 7.9
click at [813, 74] on div "Sign White" at bounding box center [819, 74] width 77 height 12
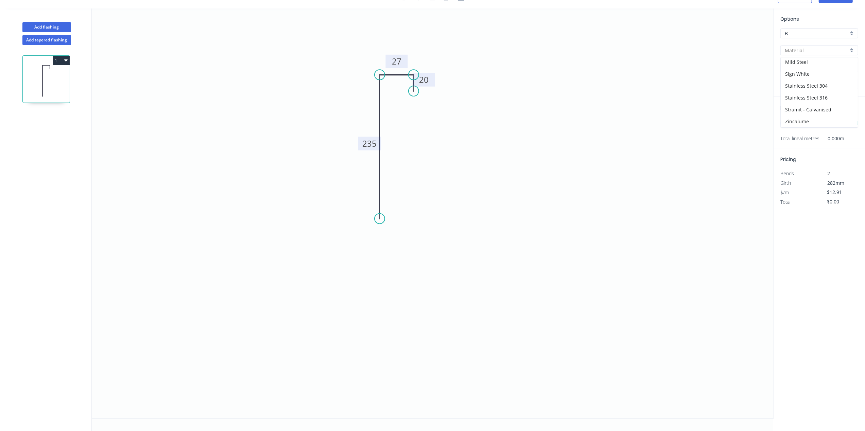
type input "Sign White"
type input "$15.54"
click at [791, 125] on input "text" at bounding box center [790, 123] width 20 height 9
type input "2"
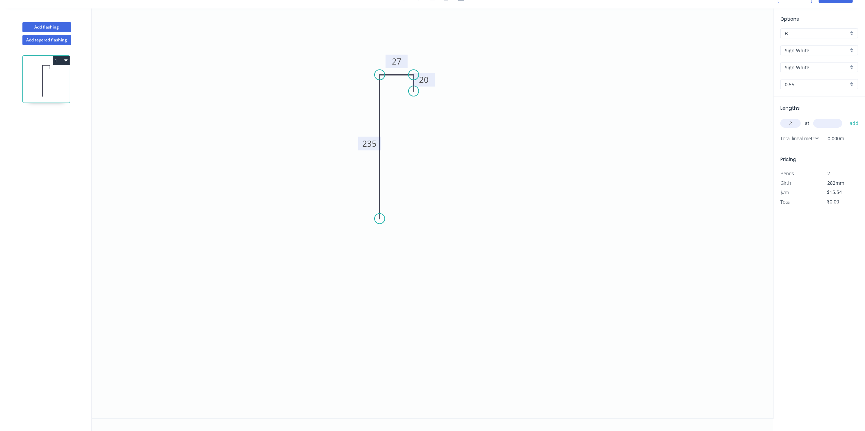
click at [819, 120] on input "text" at bounding box center [827, 123] width 29 height 9
type input "2452"
click at [858, 124] on button "add" at bounding box center [854, 124] width 16 height 12
type input "$76.21"
click at [852, 30] on div "B" at bounding box center [819, 33] width 78 height 10
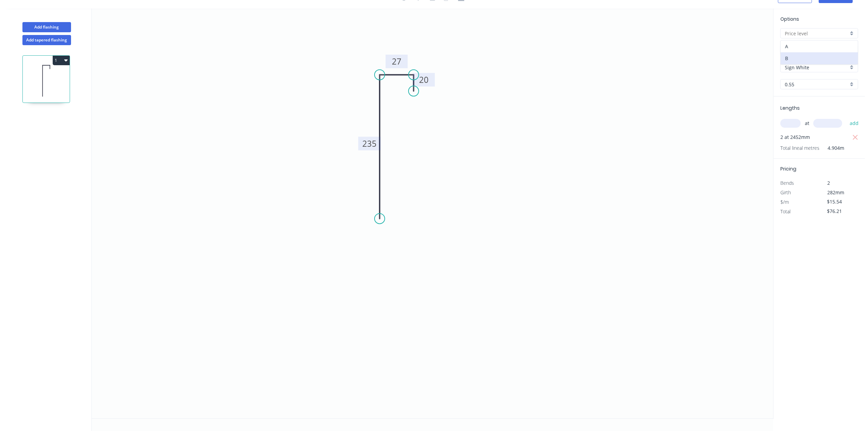
click at [829, 48] on div "A" at bounding box center [819, 46] width 77 height 12
type input "A"
type input "$14.20"
type input "$69.64"
drag, startPoint x: 793, startPoint y: 119, endPoint x: 798, endPoint y: 121, distance: 5.8
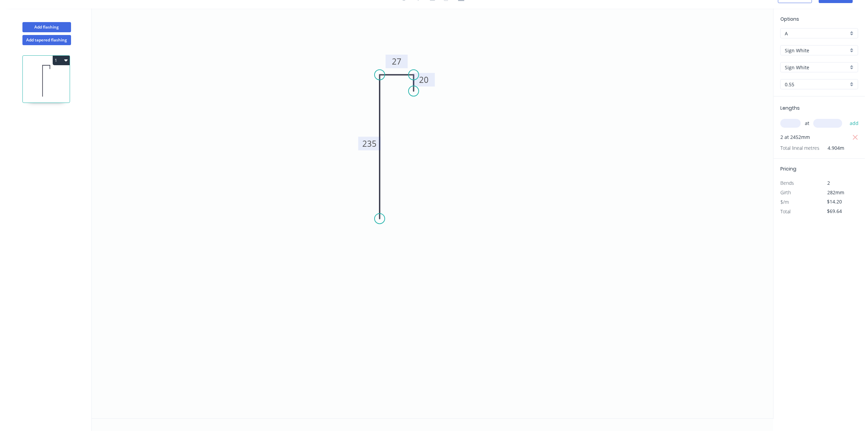
click at [793, 119] on input "text" at bounding box center [790, 123] width 20 height 9
type input "1"
drag, startPoint x: 821, startPoint y: 122, endPoint x: 816, endPoint y: 125, distance: 6.5
click at [823, 121] on input "text" at bounding box center [827, 123] width 29 height 9
type input "1750"
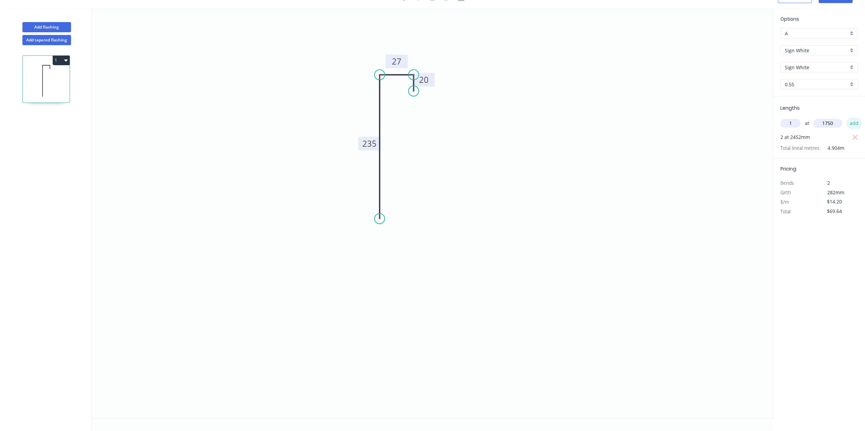
click at [854, 123] on button "add" at bounding box center [854, 124] width 16 height 12
type input "$94.49"
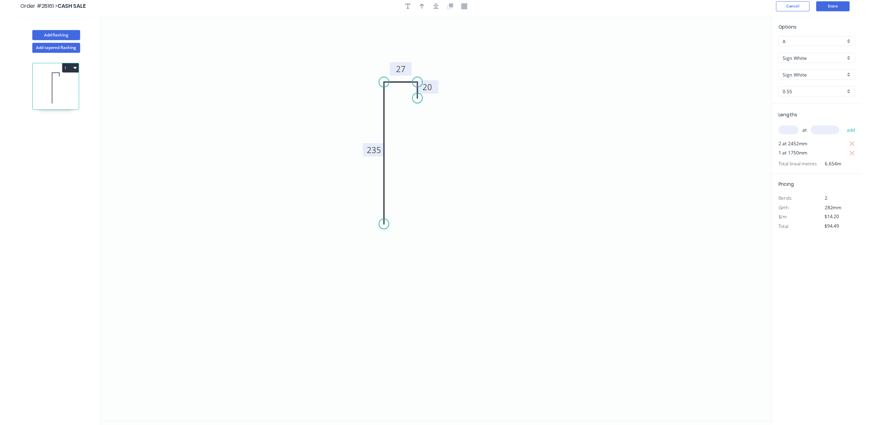
scroll to position [0, 0]
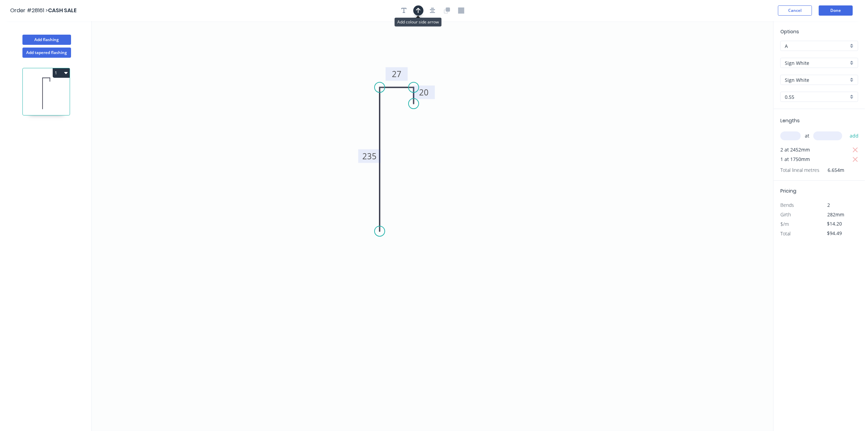
click at [417, 14] on icon "button" at bounding box center [418, 10] width 5 height 6
drag, startPoint x: 739, startPoint y: 52, endPoint x: 312, endPoint y: 94, distance: 429.3
click at [312, 94] on icon at bounding box center [312, 86] width 6 height 22
click at [830, 10] on button "Done" at bounding box center [836, 10] width 34 height 10
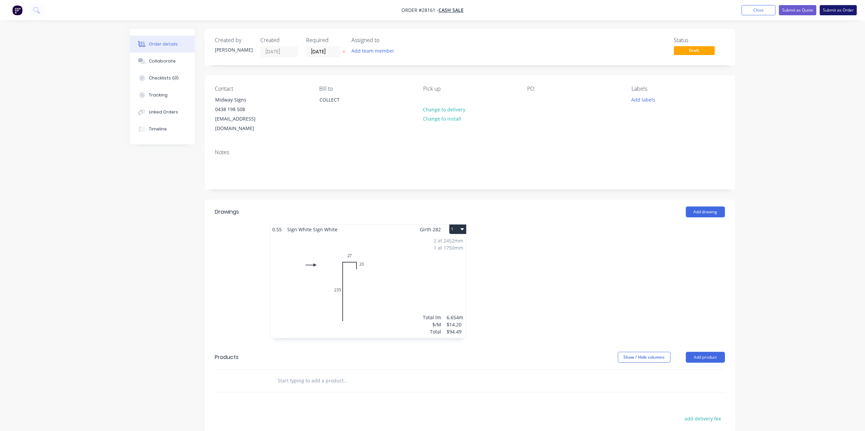
click at [836, 9] on button "Submit as Order" at bounding box center [838, 10] width 37 height 10
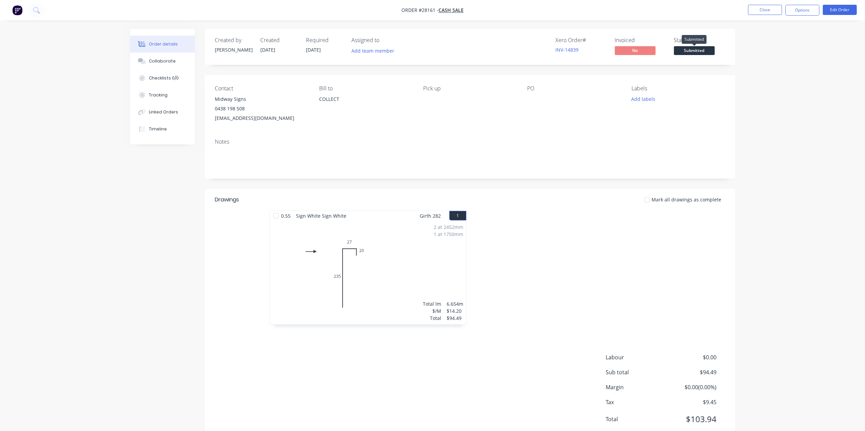
click at [703, 51] on span "Submitted" at bounding box center [694, 50] width 41 height 8
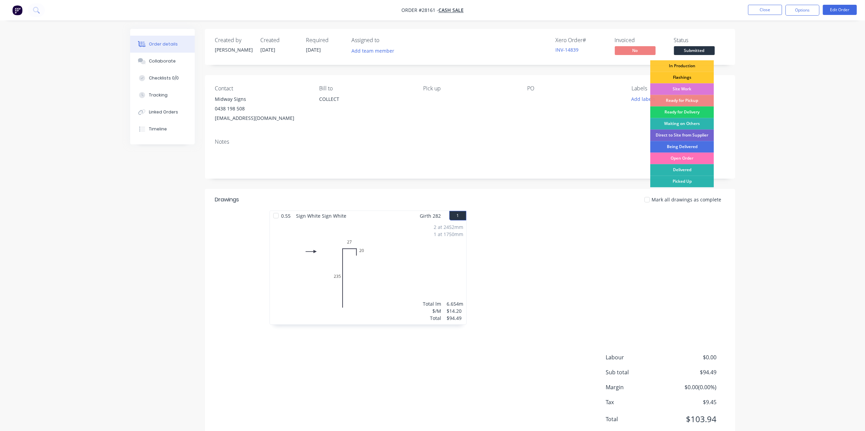
click at [696, 75] on div "Flashings" at bounding box center [682, 78] width 64 height 12
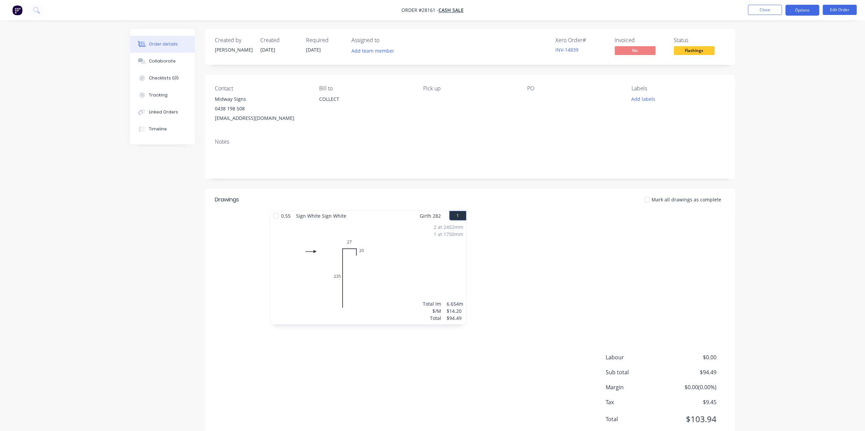
click at [805, 12] on button "Options" at bounding box center [802, 10] width 34 height 11
click at [795, 79] on div "Work Order" at bounding box center [782, 82] width 63 height 10
click at [771, 66] on div "Without pricing" at bounding box center [782, 69] width 63 height 10
click at [763, 10] on button "Close" at bounding box center [765, 10] width 34 height 10
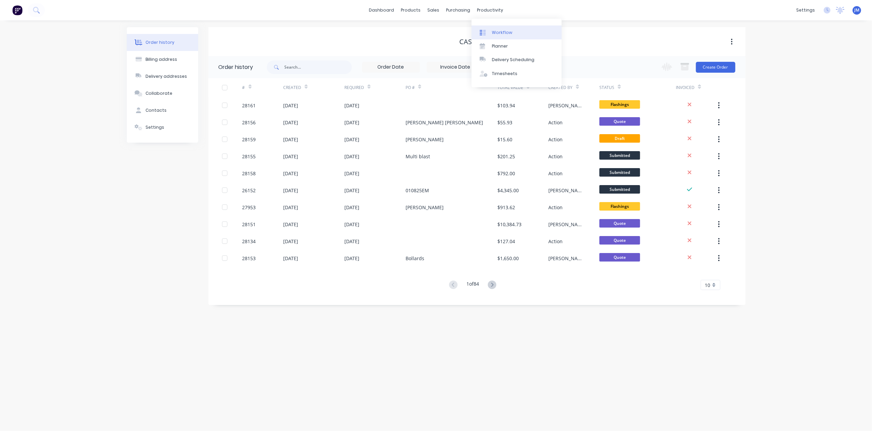
click at [494, 31] on div "Workflow" at bounding box center [502, 33] width 20 height 6
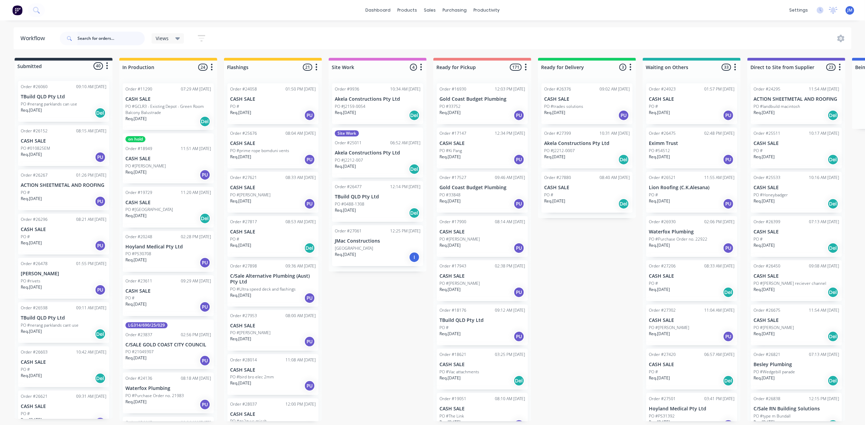
click at [101, 37] on input "text" at bounding box center [110, 39] width 67 height 14
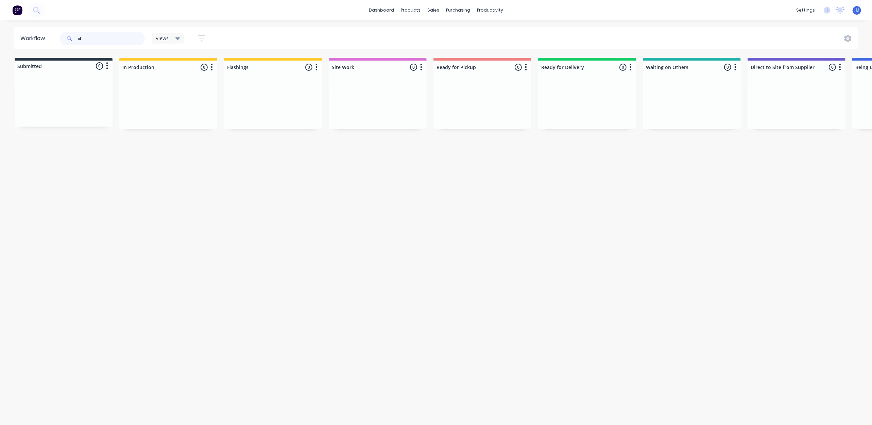
type input "a"
click at [464, 105] on div "PO #" at bounding box center [482, 106] width 86 height 6
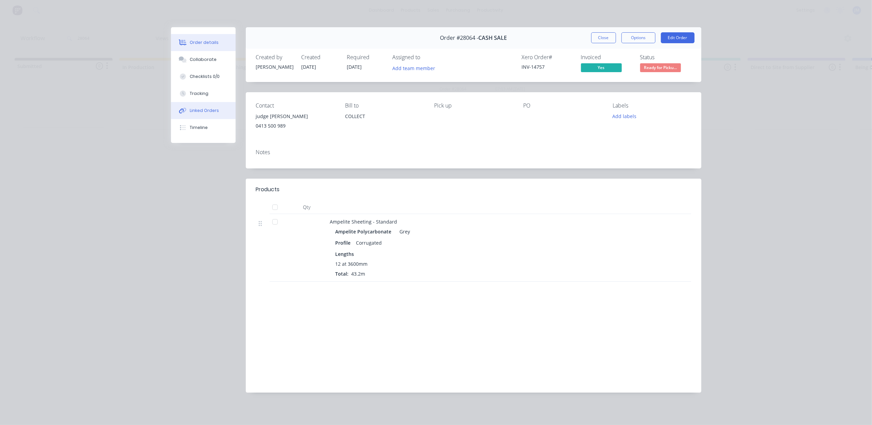
click at [207, 108] on div "Linked Orders" at bounding box center [204, 110] width 29 height 6
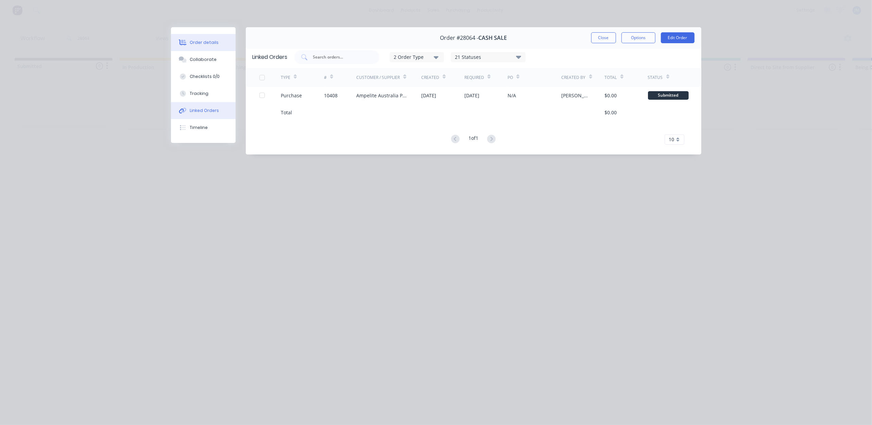
click at [215, 41] on button "Order details" at bounding box center [203, 42] width 65 height 17
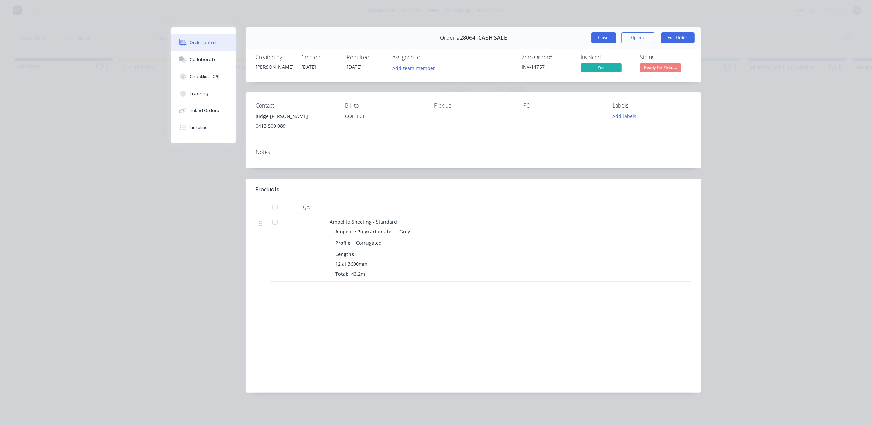
drag, startPoint x: 608, startPoint y: 39, endPoint x: 618, endPoint y: 38, distance: 9.5
click at [608, 38] on button "Close" at bounding box center [603, 37] width 25 height 11
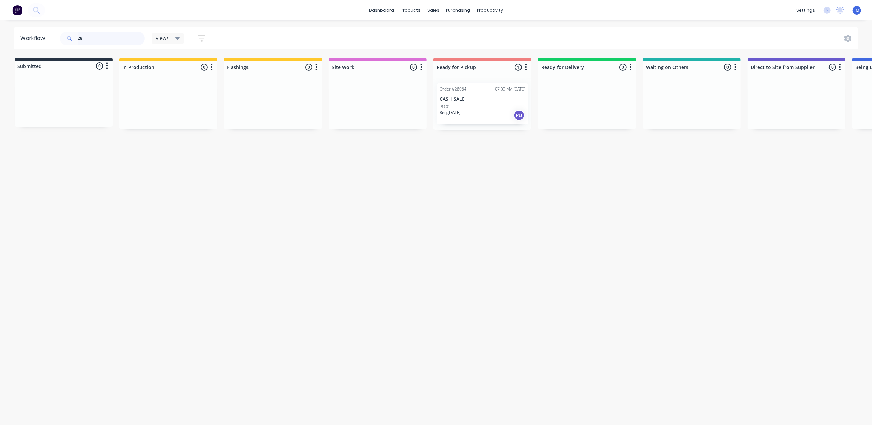
type input "2"
type input "s"
click at [153, 114] on div "Order #27585 02:33 PM [DATE] CASH SALE PO # Req. [DATE] PU" at bounding box center [168, 104] width 98 height 52
click at [177, 111] on div "Req. [DATE] PU" at bounding box center [168, 115] width 86 height 12
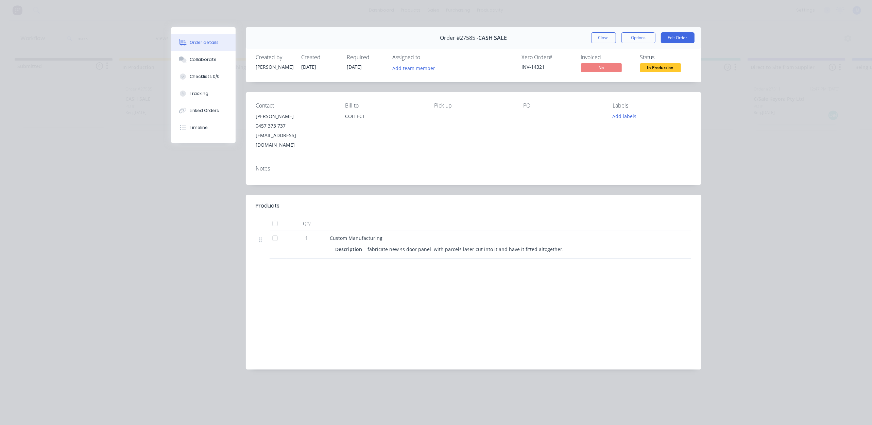
click at [599, 37] on button "Close" at bounding box center [603, 37] width 25 height 11
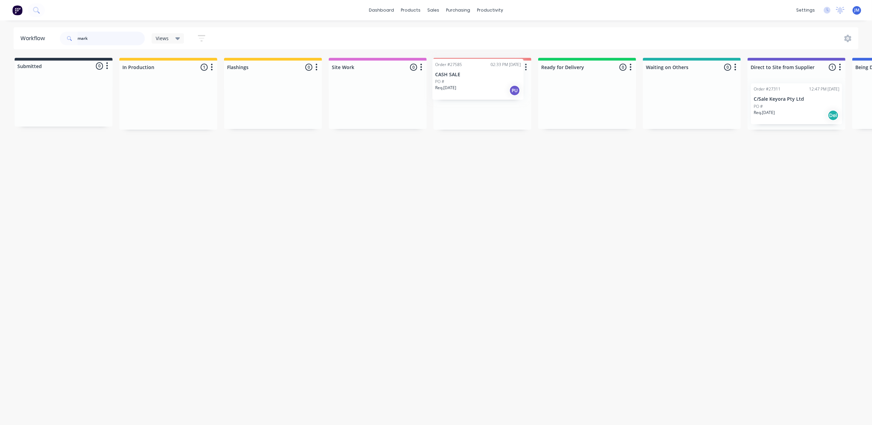
drag, startPoint x: 214, startPoint y: 119, endPoint x: 487, endPoint y: 92, distance: 274.6
click at [483, 93] on div "Submitted 0 Status colour #273444 hex #273444 Save Cancel Summaries Total order…" at bounding box center [611, 94] width 1232 height 72
click at [112, 38] on input "mark" at bounding box center [110, 39] width 67 height 14
type input "m"
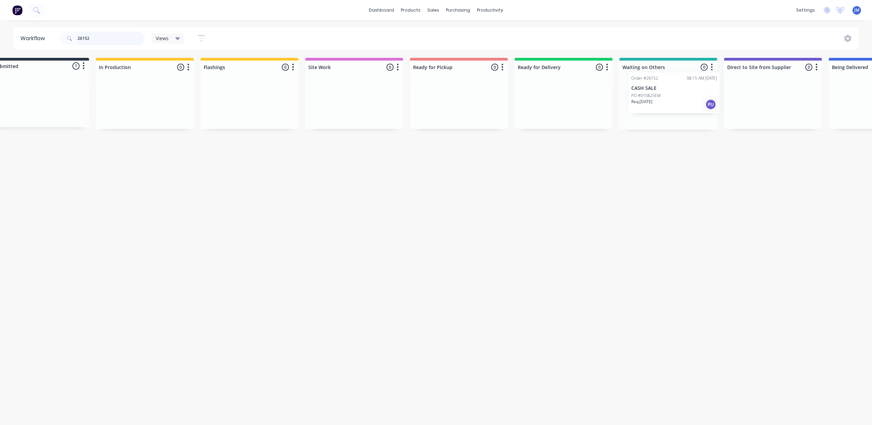
drag, startPoint x: 193, startPoint y: 133, endPoint x: 681, endPoint y: 109, distance: 488.7
click at [681, 108] on div "Submitted 1 Status colour #273444 hex #273444 Save Cancel Summaries Total order…" at bounding box center [587, 94] width 1232 height 72
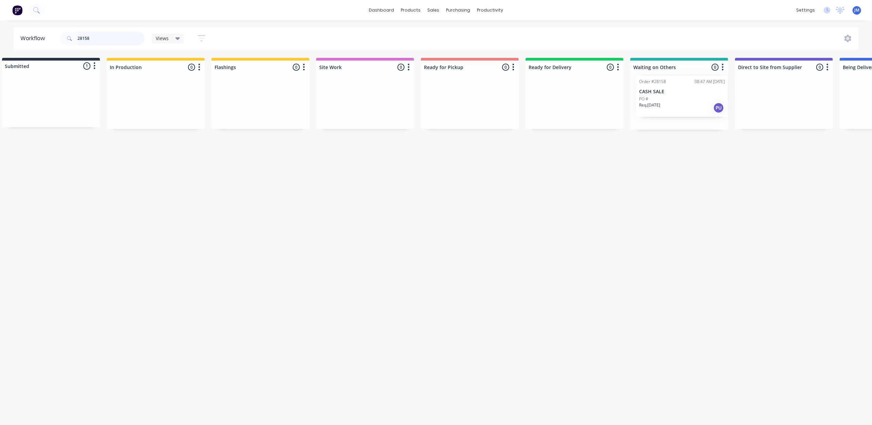
drag, startPoint x: 368, startPoint y: 131, endPoint x: 669, endPoint y: 98, distance: 303.2
click at [671, 102] on div "Submitted 1 Status colour #273444 hex #273444 Save Cancel Summaries Total order…" at bounding box center [598, 94] width 1232 height 72
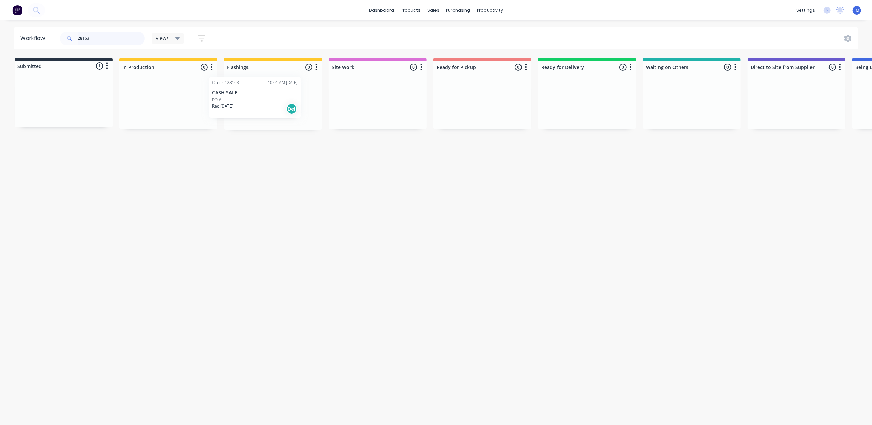
drag, startPoint x: 246, startPoint y: 79, endPoint x: 259, endPoint y: 90, distance: 16.9
click at [257, 91] on div "Submitted 1 Status colour #273444 hex #273444 Save Cancel Summaries Total order…" at bounding box center [611, 94] width 1232 height 72
drag, startPoint x: 113, startPoint y: 35, endPoint x: 114, endPoint y: 41, distance: 5.8
click at [113, 35] on input "28163" at bounding box center [110, 39] width 67 height 14
drag, startPoint x: 59, startPoint y: 105, endPoint x: 275, endPoint y: 106, distance: 216.5
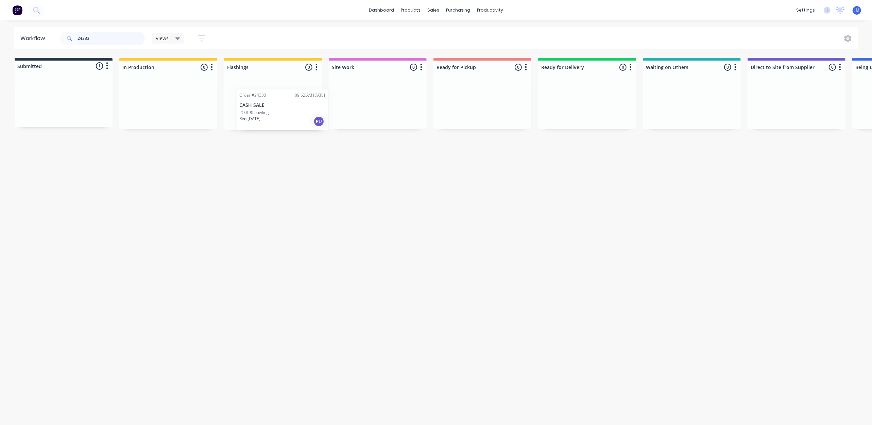
click at [279, 113] on div "Submitted 1 Status colour #273444 hex #273444 Save Cancel Summaries Total order…" at bounding box center [611, 94] width 1232 height 72
drag, startPoint x: 161, startPoint y: 109, endPoint x: 703, endPoint y: 80, distance: 543.2
click at [696, 80] on div "Submitted 1 Status colour #273444 hex #273444 Save Cancel Summaries Total order…" at bounding box center [608, 94] width 1232 height 72
drag, startPoint x: 225, startPoint y: 140, endPoint x: 661, endPoint y: 86, distance: 439.8
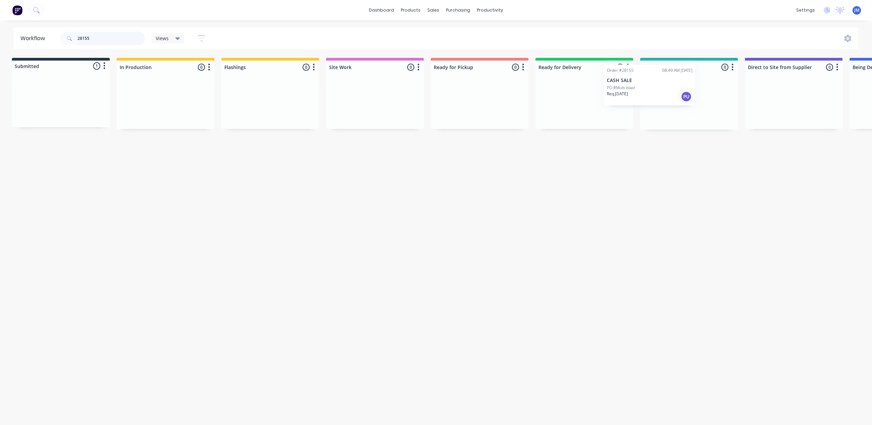
click at [658, 86] on div "Submitted 1 Status colour #273444 hex #273444 Save Cancel Summaries Total order…" at bounding box center [608, 94] width 1232 height 72
drag, startPoint x: 277, startPoint y: 104, endPoint x: 501, endPoint y: 75, distance: 225.2
click at [488, 91] on div "Submitted 0 Status colour #273444 hex #273444 Save Cancel Summaries Total order…" at bounding box center [611, 96] width 1232 height 77
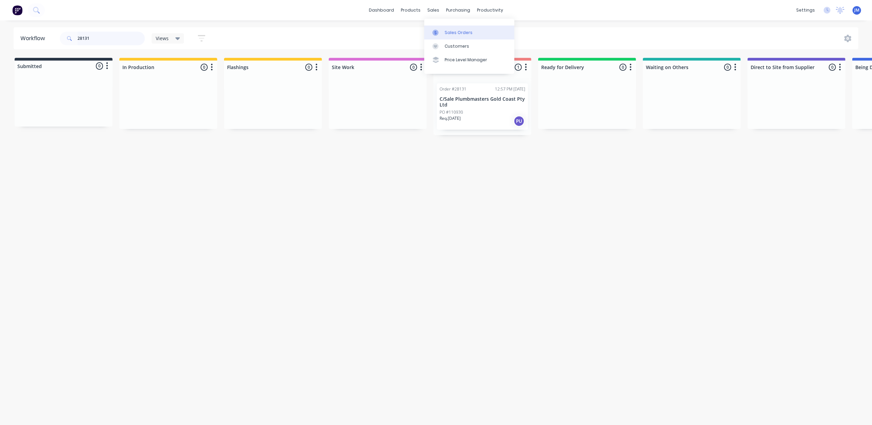
type input "28131"
click at [444, 32] on link "Sales Orders" at bounding box center [469, 32] width 90 height 14
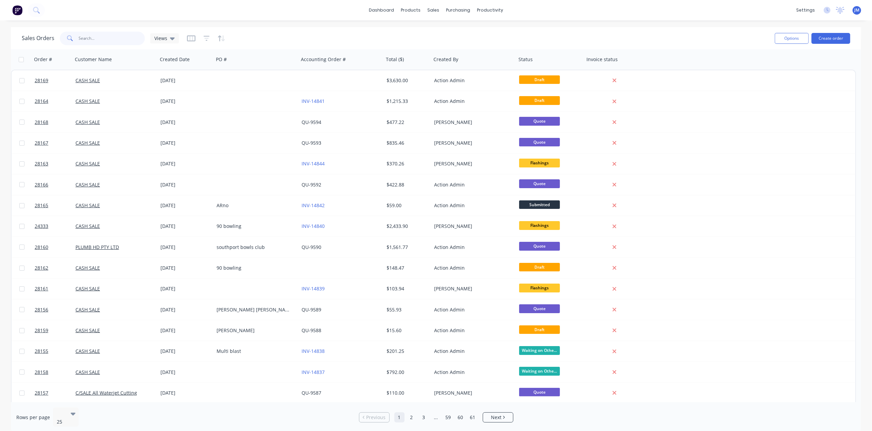
click at [113, 40] on input "text" at bounding box center [112, 39] width 66 height 14
type input "27982"
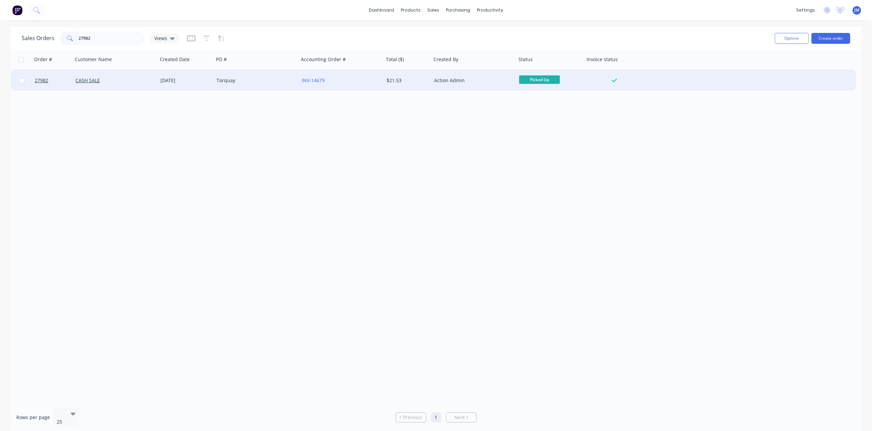
click at [260, 76] on div "Torquay" at bounding box center [256, 80] width 85 height 20
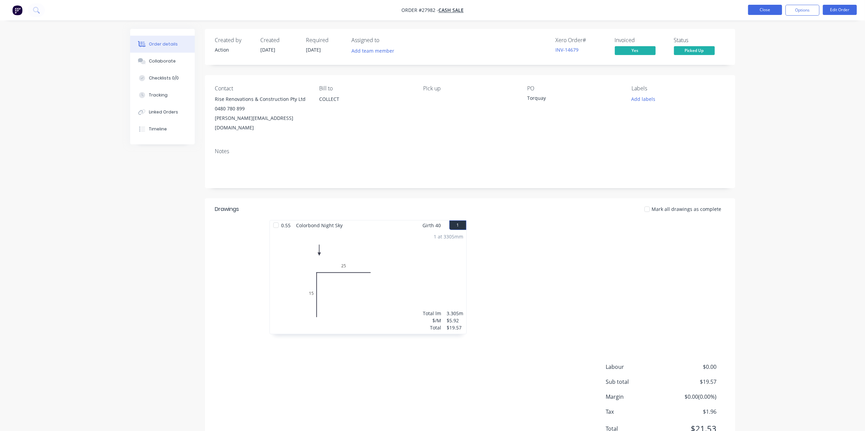
click at [778, 10] on button "Close" at bounding box center [765, 10] width 34 height 10
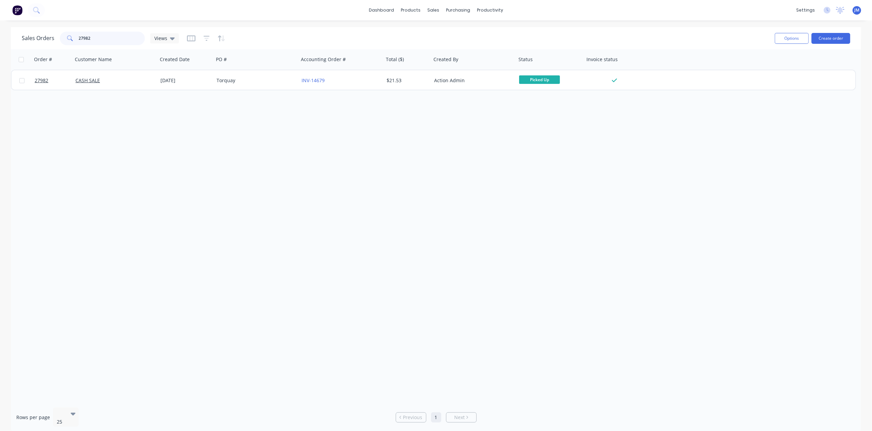
click at [105, 33] on input "27982" at bounding box center [112, 39] width 66 height 14
type input "2"
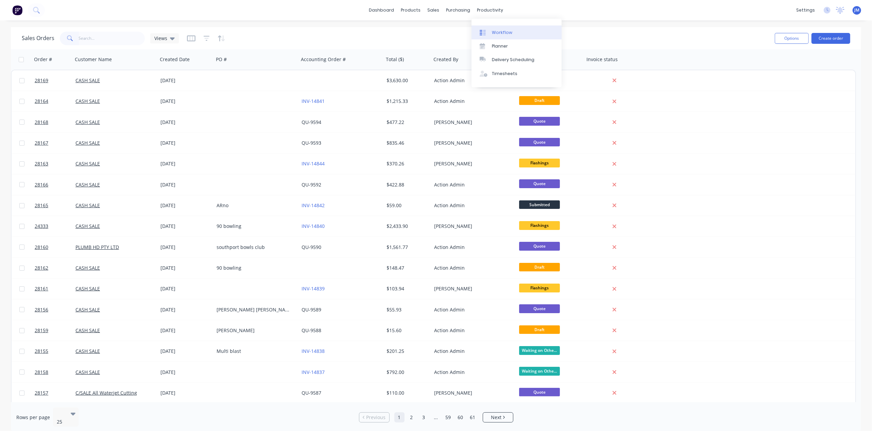
click at [489, 34] on div at bounding box center [485, 33] width 10 height 6
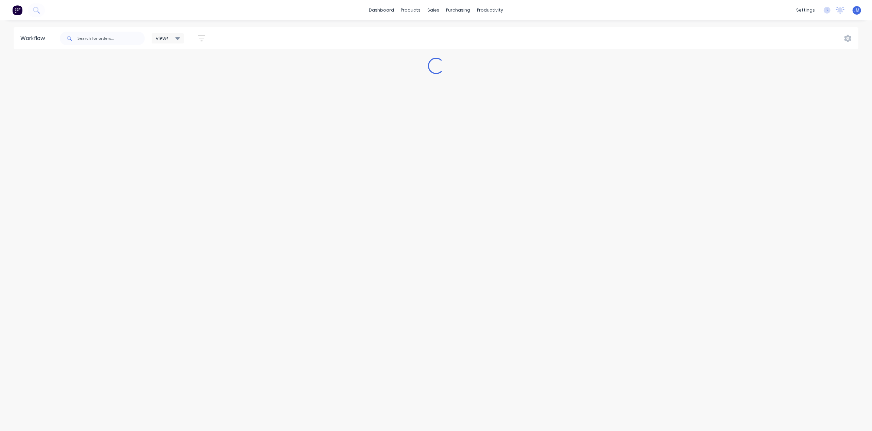
click at [124, 52] on div "Workflow Views Save new view None (Default) edit Show/Hide statuses Show line i…" at bounding box center [436, 222] width 872 height 391
drag, startPoint x: 90, startPoint y: 35, endPoint x: 94, endPoint y: 38, distance: 5.1
click at [90, 35] on input "text" at bounding box center [110, 39] width 67 height 14
type input "1"
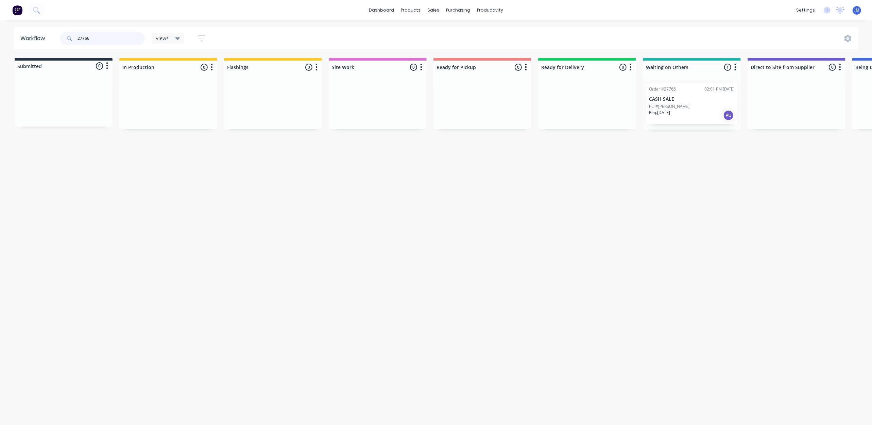
scroll to position [0, 2]
drag, startPoint x: 669, startPoint y: 97, endPoint x: 419, endPoint y: 93, distance: 250.5
click at [422, 101] on div "Submitted 0 Status colour #273444 hex #273444 Save Cancel Summaries Total order…" at bounding box center [609, 94] width 1232 height 72
type input "2"
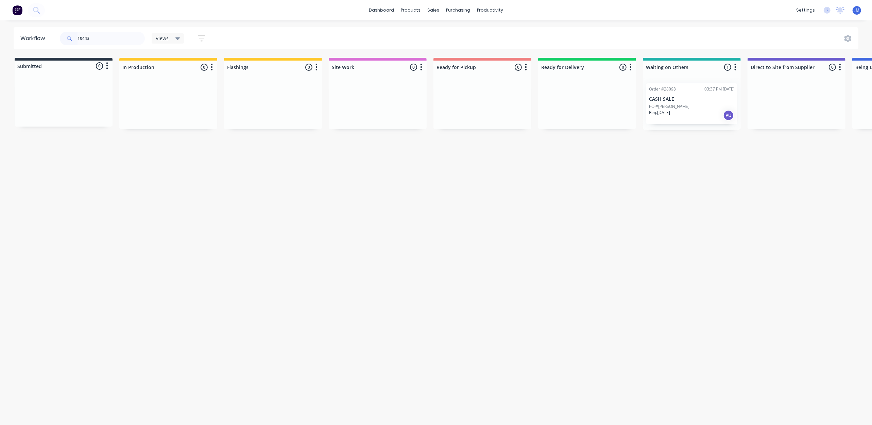
click at [709, 114] on div "Req. [DATE] PU" at bounding box center [692, 115] width 86 height 12
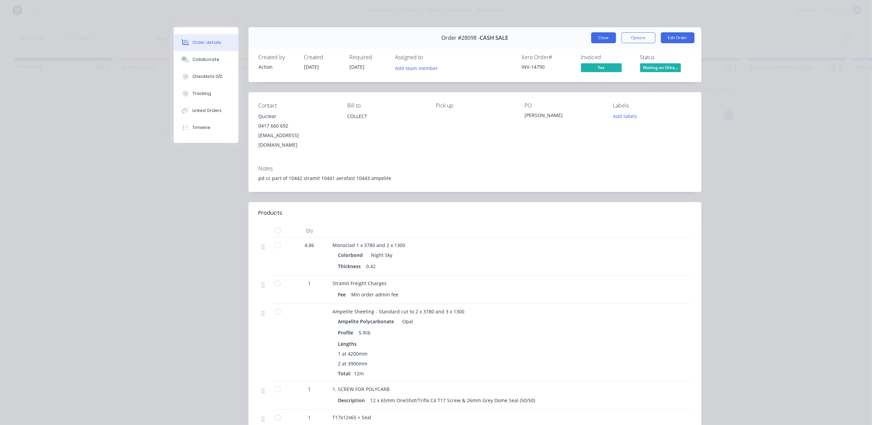
click at [597, 36] on button "Close" at bounding box center [603, 37] width 25 height 11
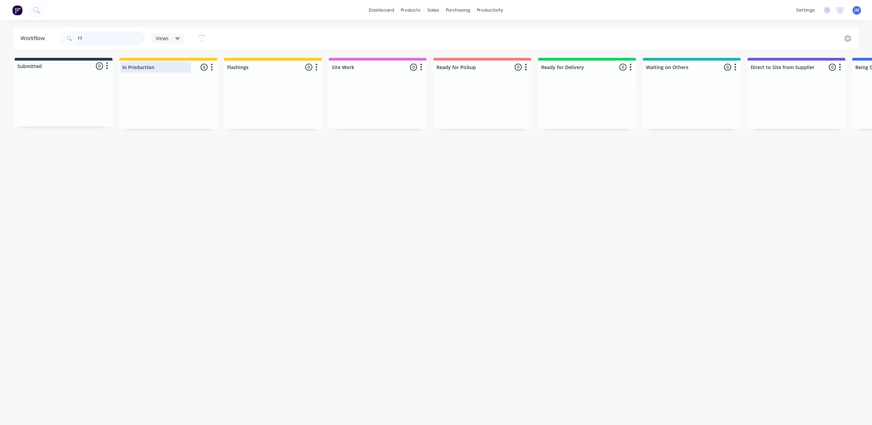
type input "1"
drag, startPoint x: 257, startPoint y: 98, endPoint x: 658, endPoint y: 85, distance: 401.3
click at [655, 86] on div "Submitted 0 Status colour #273444 hex #273444 Save Cancel Summaries Total order…" at bounding box center [608, 94] width 1232 height 72
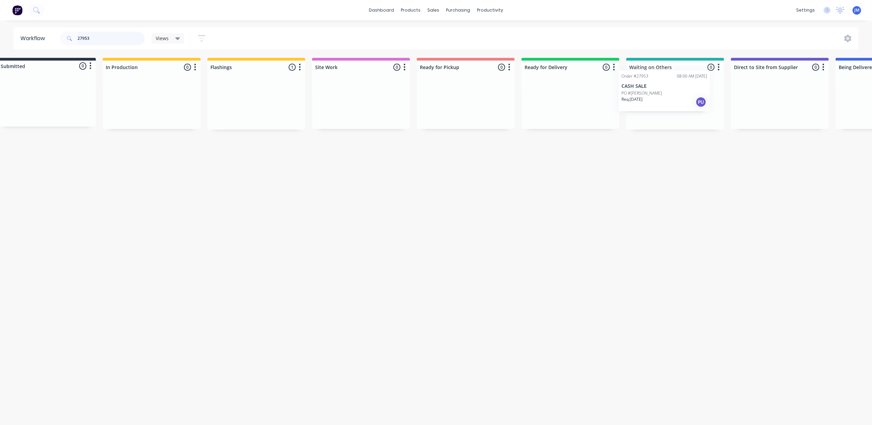
drag, startPoint x: 258, startPoint y: 117, endPoint x: 649, endPoint y: 102, distance: 391.2
click at [648, 105] on div "Submitted 0 Status colour #273444 hex #273444 Save Cancel Summaries Total order…" at bounding box center [594, 94] width 1232 height 72
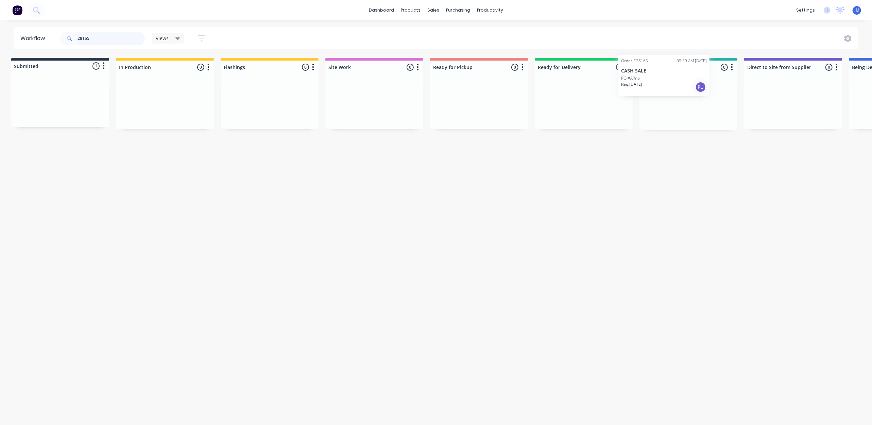
drag, startPoint x: 66, startPoint y: 107, endPoint x: 677, endPoint y: 82, distance: 611.9
click at [673, 82] on div "Submitted 1 Status colour #273444 hex #273444 Save Cancel Summaries Total order…" at bounding box center [608, 94] width 1232 height 72
drag, startPoint x: 54, startPoint y: 97, endPoint x: 670, endPoint y: 81, distance: 616.1
click at [668, 92] on div "Submitted 1 Status colour #273444 hex #273444 Save Cancel Summaries Total order…" at bounding box center [605, 94] width 1232 height 72
drag, startPoint x: 75, startPoint y: 109, endPoint x: 259, endPoint y: 105, distance: 183.9
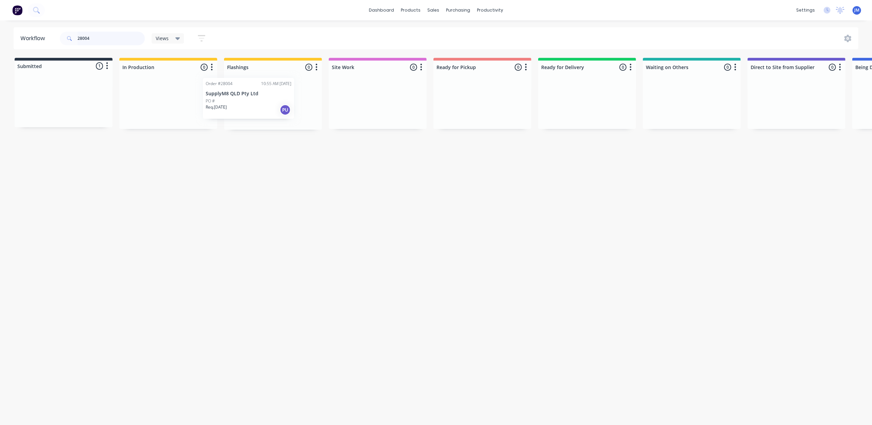
click at [258, 106] on div "Submitted 1 Status colour #273444 hex #273444 Save Cancel Summaries Total order…" at bounding box center [611, 94] width 1232 height 72
drag, startPoint x: 255, startPoint y: 107, endPoint x: 141, endPoint y: 105, distance: 113.9
click at [141, 106] on div "Submitted 0 Status colour #273444 hex #273444 Save Cancel Summaries Total order…" at bounding box center [611, 94] width 1232 height 72
click at [85, 103] on div "Order #28175 11:18 AM [DATE] CASH SALE PO # Req. [DATE] PU" at bounding box center [64, 101] width 98 height 52
click at [122, 167] on div "Mark as Picked Up" at bounding box center [120, 167] width 68 height 14
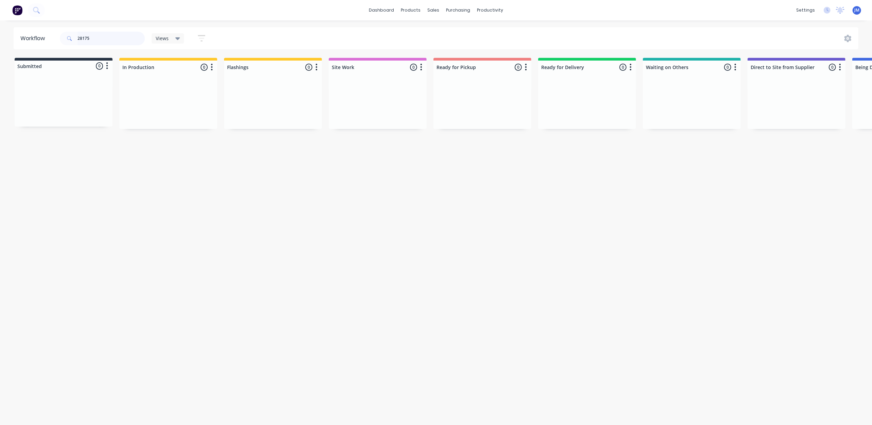
drag, startPoint x: 117, startPoint y: 44, endPoint x: 122, endPoint y: 39, distance: 7.2
click at [120, 42] on input "28175" at bounding box center [110, 39] width 67 height 14
drag, startPoint x: 63, startPoint y: 94, endPoint x: 273, endPoint y: 83, distance: 210.3
click at [272, 83] on div "Submitted 1 Status colour #273444 hex #273444 Save Cancel Summaries Total order…" at bounding box center [611, 94] width 1232 height 72
drag, startPoint x: 281, startPoint y: 98, endPoint x: 490, endPoint y: 84, distance: 209.5
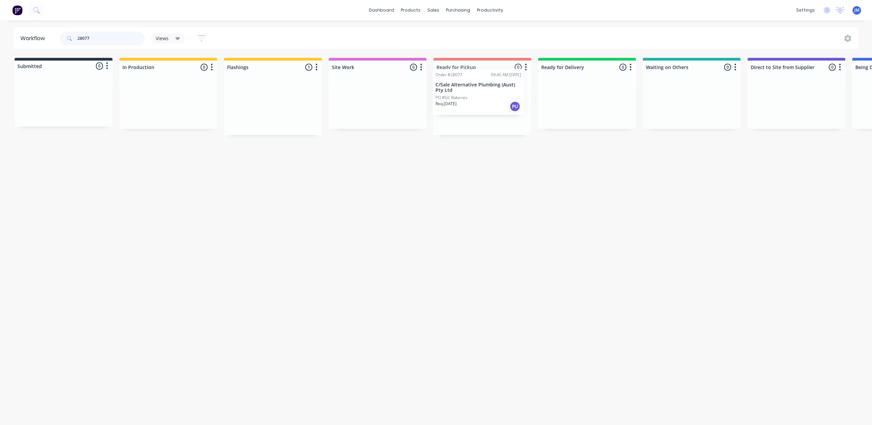
click at [489, 84] on div "Submitted 0 Status colour #273444 hex #273444 Save Cancel Summaries Total order…" at bounding box center [611, 96] width 1232 height 77
click at [112, 36] on input "28077" at bounding box center [110, 39] width 67 height 14
drag, startPoint x: 246, startPoint y: 101, endPoint x: 468, endPoint y: 75, distance: 223.1
click at [469, 77] on div "Submitted 0 Status colour #273444 hex #273444 Save Cancel Summaries Total order…" at bounding box center [611, 96] width 1232 height 77
type input "28148"
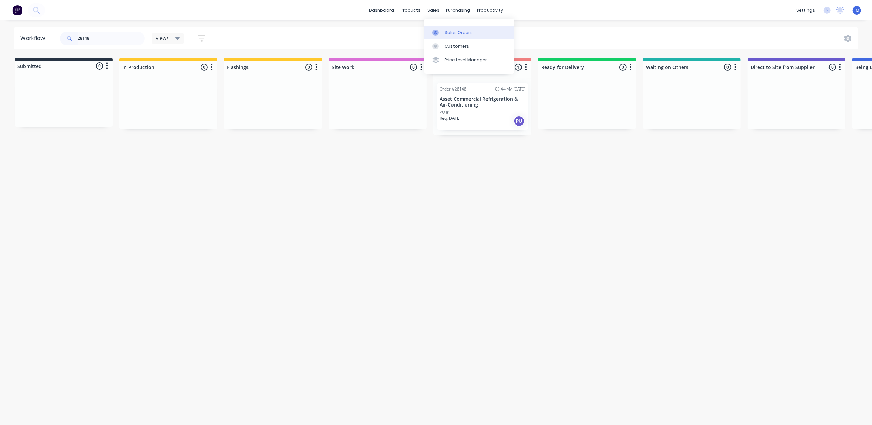
click at [440, 30] on div at bounding box center [437, 33] width 10 height 6
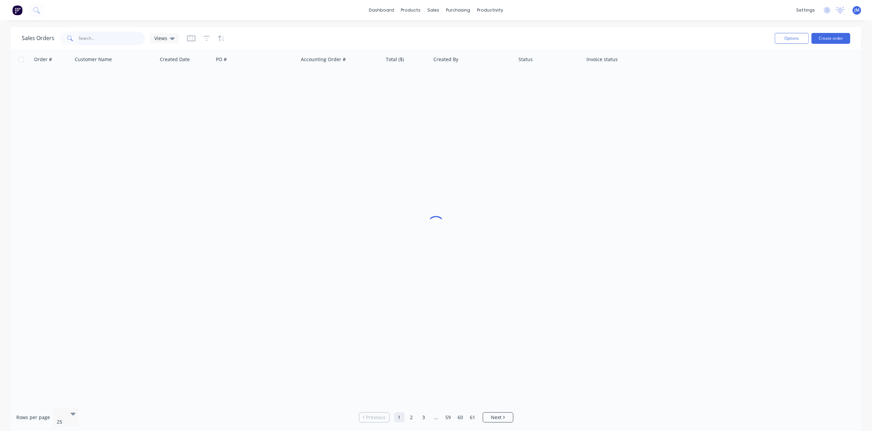
click at [90, 33] on input "text" at bounding box center [112, 39] width 66 height 14
type input "2"
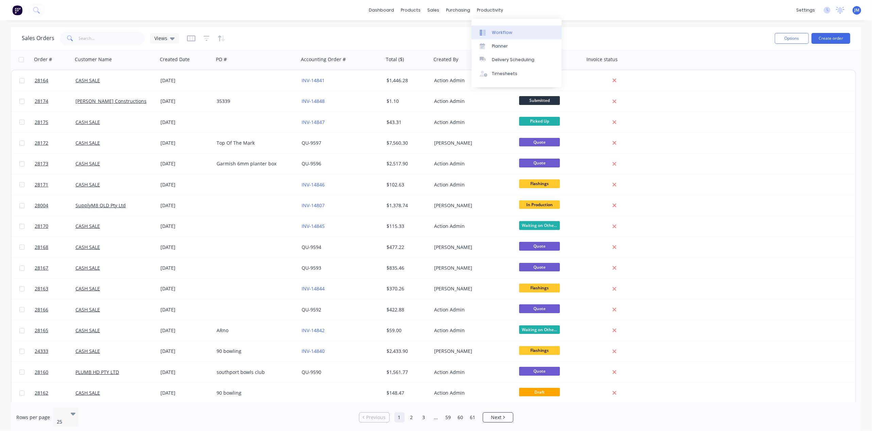
click at [503, 33] on div "Workflow" at bounding box center [502, 33] width 20 height 6
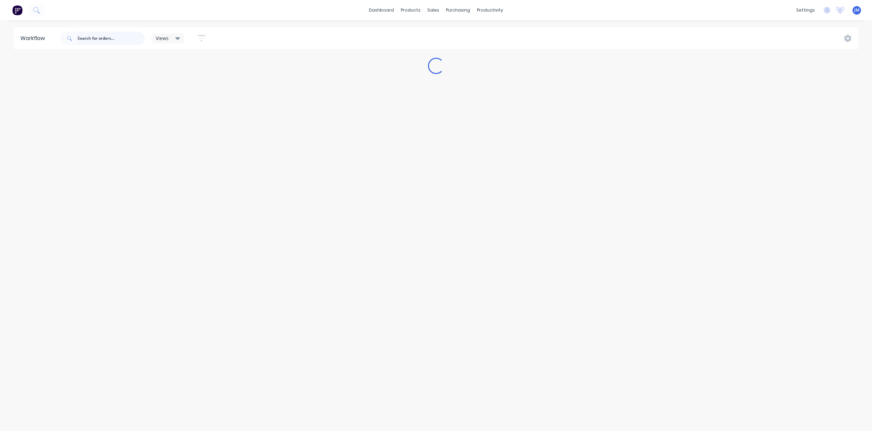
drag, startPoint x: 116, startPoint y: 37, endPoint x: 132, endPoint y: 38, distance: 15.7
click at [116, 37] on input "text" at bounding box center [110, 39] width 67 height 14
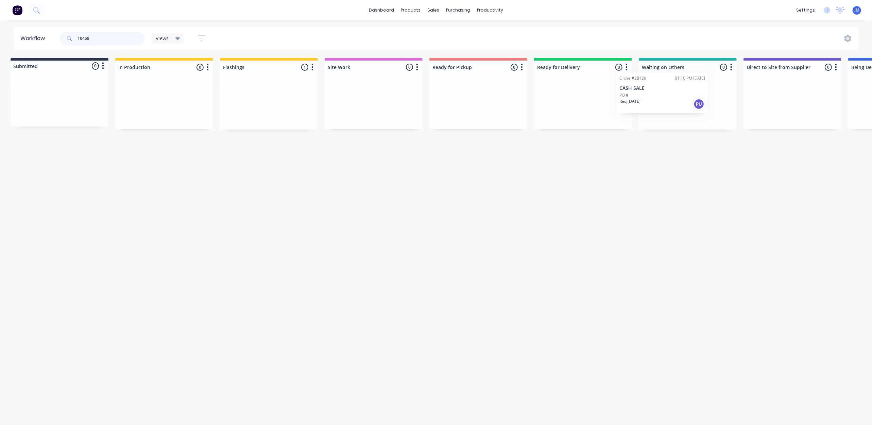
scroll to position [0, 7]
drag, startPoint x: 394, startPoint y: 109, endPoint x: 636, endPoint y: 91, distance: 242.0
click at [636, 91] on div "Submitted 0 Status colour #273444 hex #273444 Save Cancel Summaries Total order…" at bounding box center [604, 94] width 1232 height 72
type input "1"
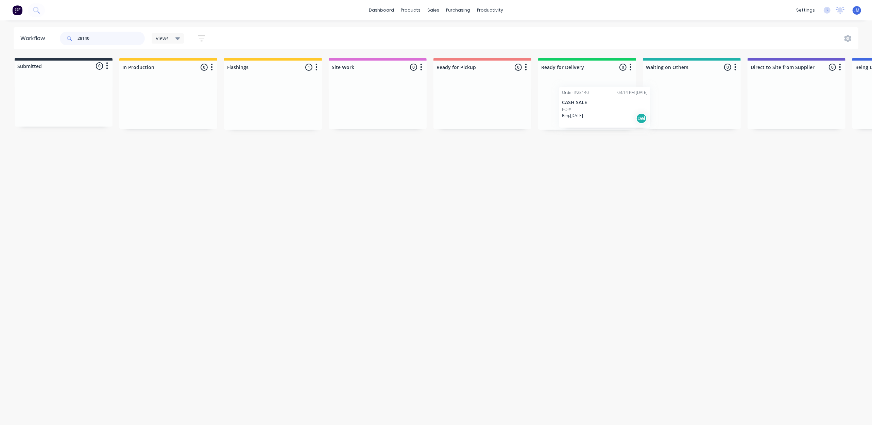
drag, startPoint x: 285, startPoint y: 104, endPoint x: 617, endPoint y: 108, distance: 331.8
click at [617, 108] on div "Submitted 0 Status colour #273444 hex #273444 Save Cancel Summaries Total order…" at bounding box center [611, 94] width 1232 height 72
drag, startPoint x: 283, startPoint y: 102, endPoint x: 477, endPoint y: 87, distance: 193.6
click at [477, 87] on div "Submitted 0 Status colour #273444 hex #273444 Save Cancel Summaries Total order…" at bounding box center [611, 94] width 1232 height 72
drag, startPoint x: 57, startPoint y: 112, endPoint x: 260, endPoint y: 81, distance: 205.6
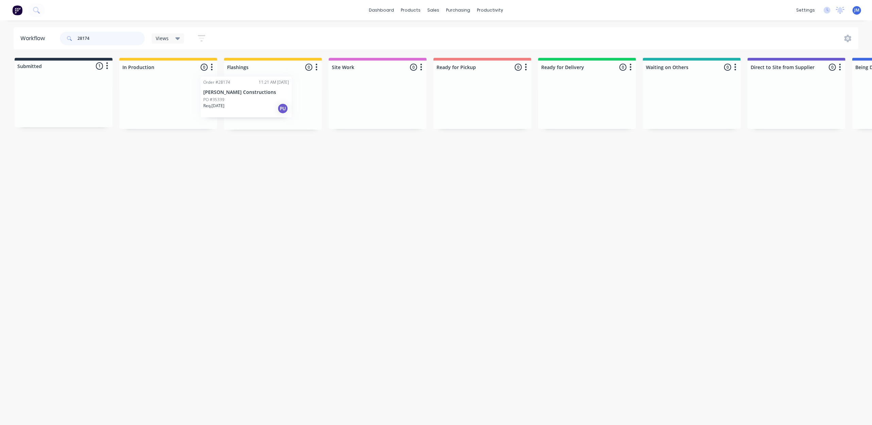
click at [254, 96] on div "Submitted 1 Status colour #273444 hex #273444 Save Cancel Summaries Total order…" at bounding box center [611, 94] width 1232 height 72
drag, startPoint x: 620, startPoint y: 123, endPoint x: 433, endPoint y: 128, distance: 187.4
click at [428, 129] on div "Submitted 0 Status colour #273444 hex #273444 Save Cancel Summaries Total order…" at bounding box center [608, 94] width 1232 height 72
type input "2"
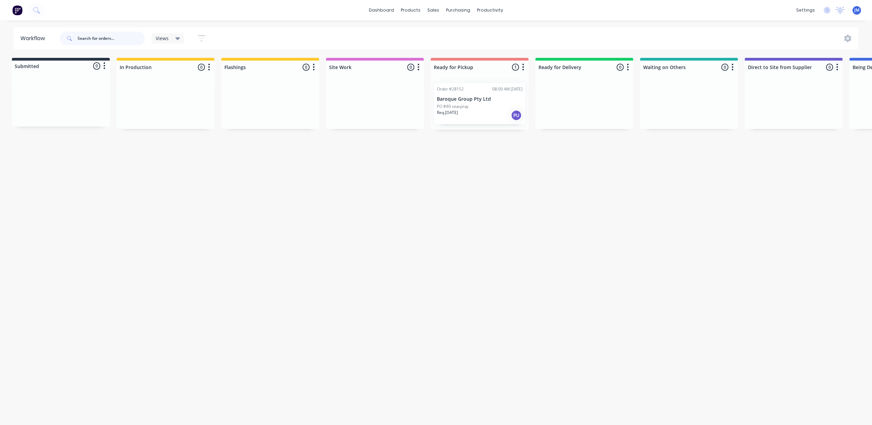
scroll to position [0, 0]
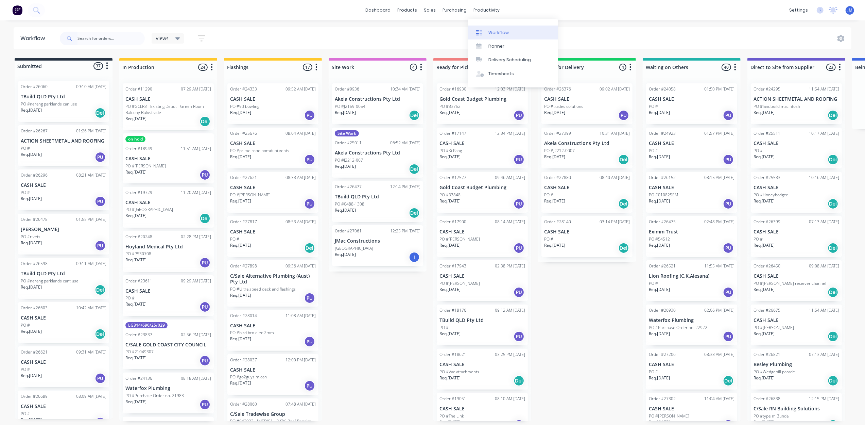
click at [492, 31] on div "Workflow" at bounding box center [498, 33] width 20 height 6
click at [108, 39] on input "text" at bounding box center [110, 39] width 67 height 14
click at [77, 37] on span at bounding box center [69, 39] width 18 height 14
click at [84, 37] on input "text" at bounding box center [110, 39] width 67 height 14
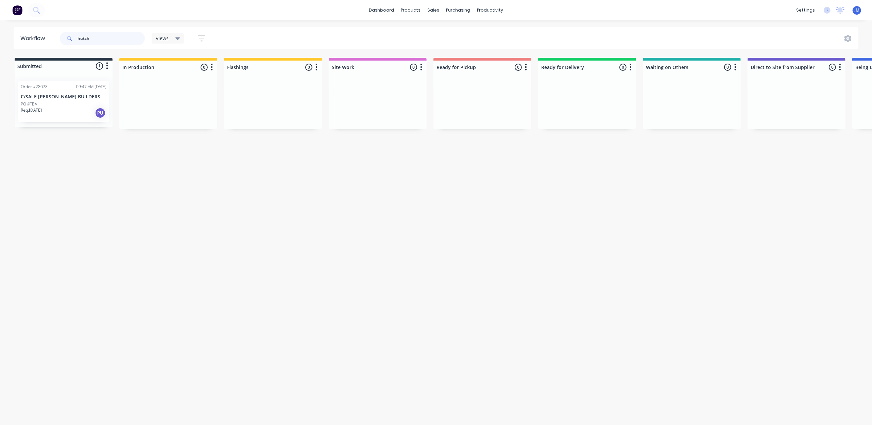
type input "hutch"
click at [81, 115] on div "Req. [DATE] PU" at bounding box center [64, 113] width 86 height 12
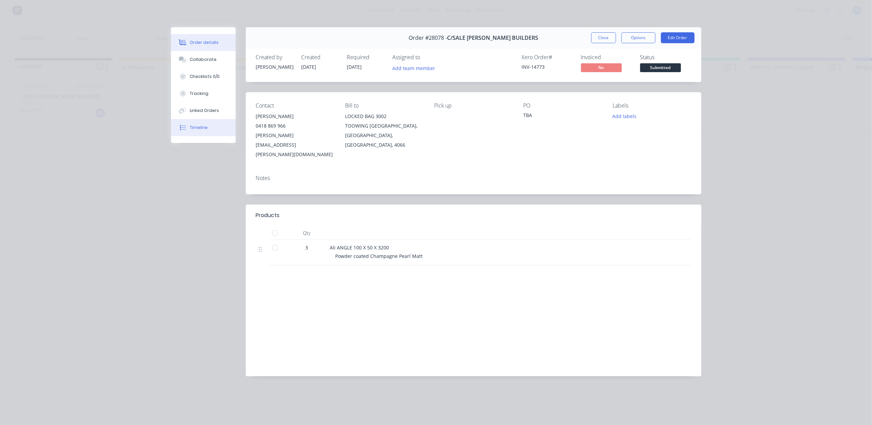
drag, startPoint x: 187, startPoint y: 121, endPoint x: 189, endPoint y: 124, distance: 4.1
click at [186, 121] on button "Timeline" at bounding box center [203, 127] width 65 height 17
